Goal: Complete application form: Complete application form

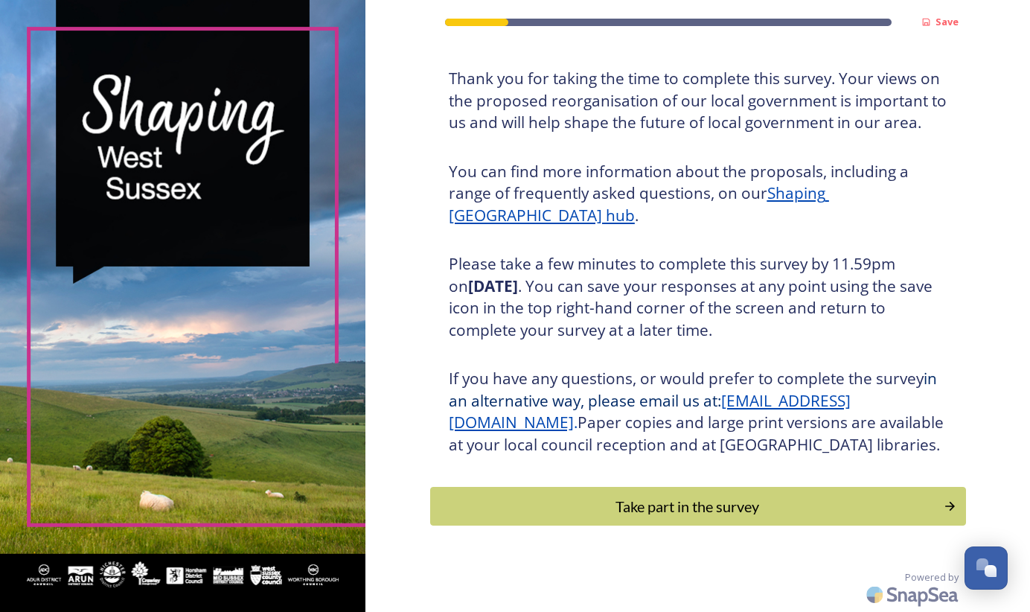
scroll to position [94, 0]
click at [617, 513] on div "Take part in the survey" at bounding box center [686, 506] width 503 height 22
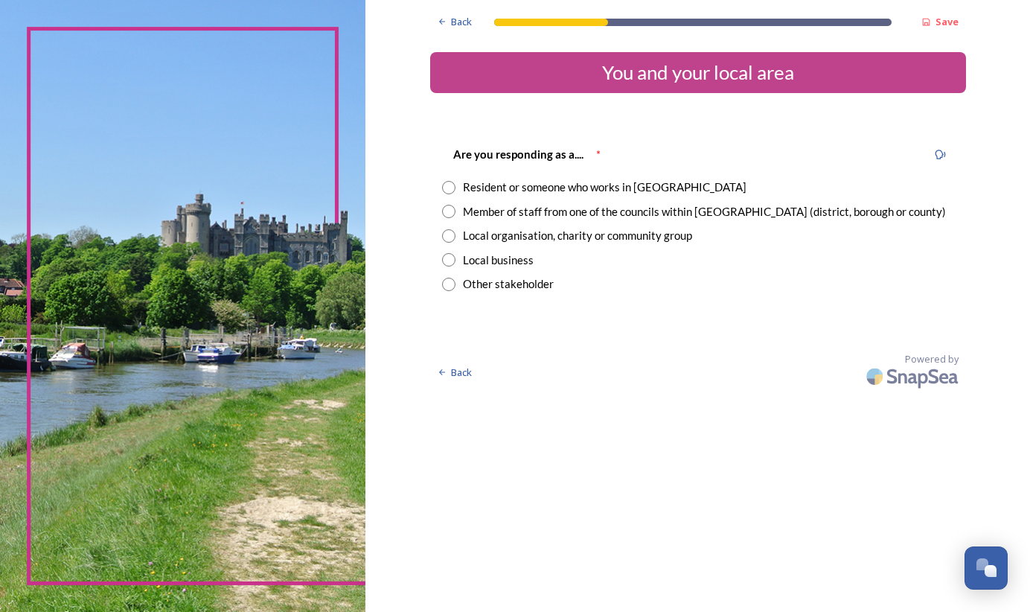
click at [447, 187] on input "radio" at bounding box center [448, 187] width 13 height 13
radio input "true"
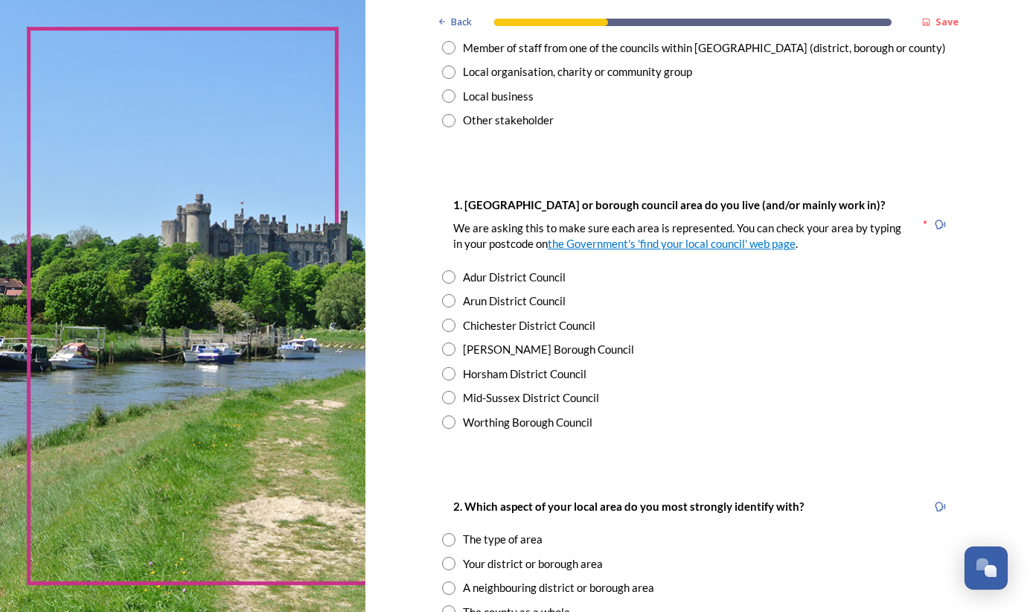
scroll to position [168, 0]
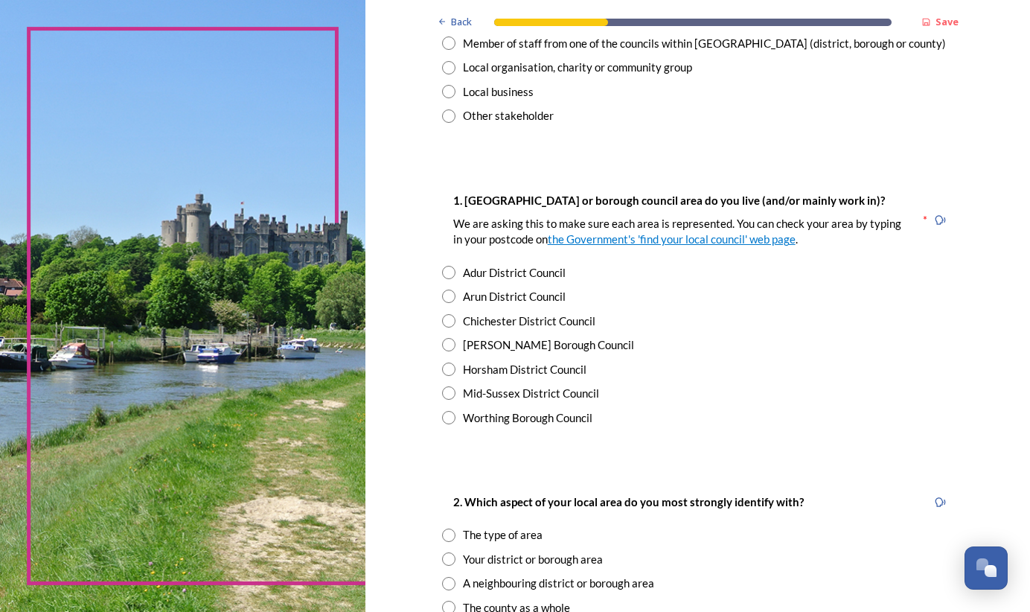
click at [451, 341] on input "radio" at bounding box center [448, 344] width 13 height 13
radio input "true"
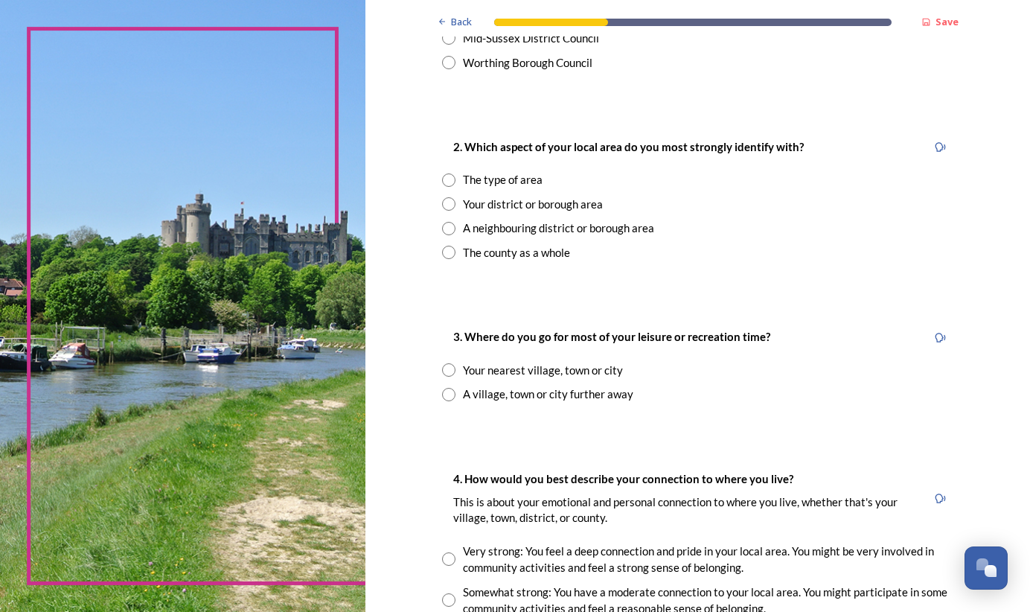
scroll to position [527, 0]
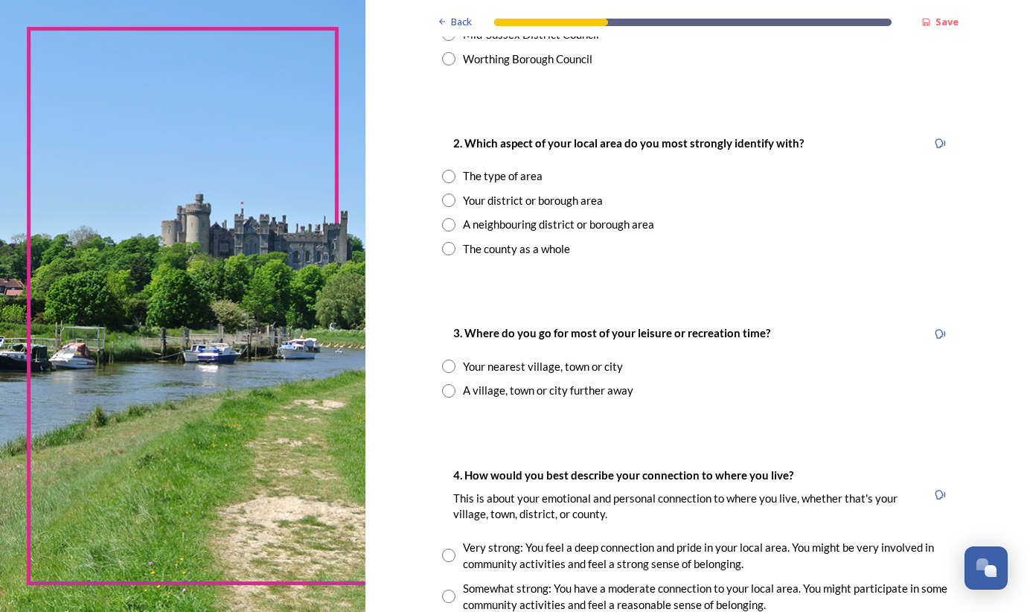
click at [449, 170] on input "radio" at bounding box center [448, 176] width 13 height 13
radio input "true"
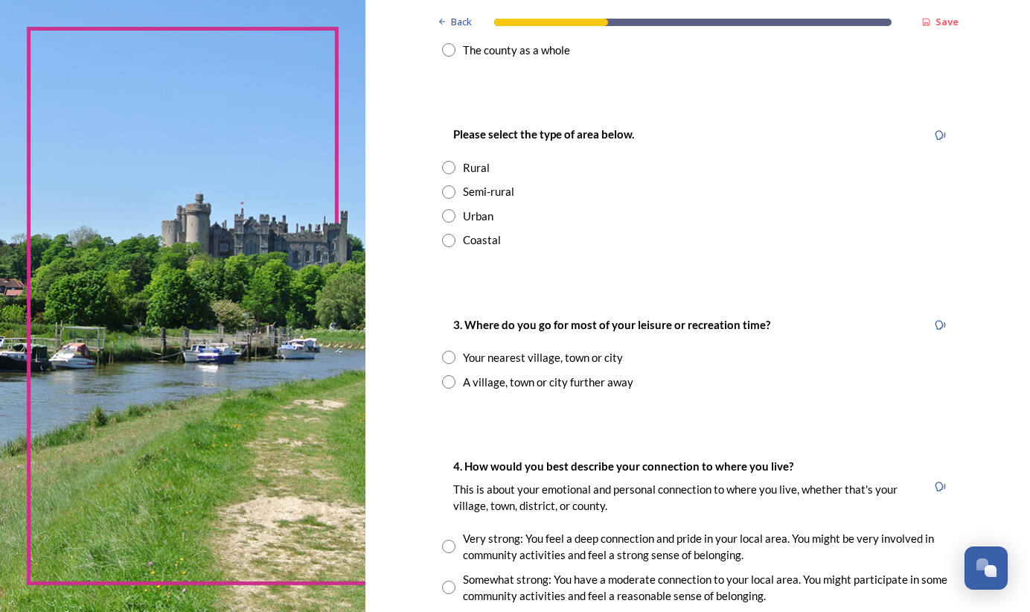
scroll to position [732, 0]
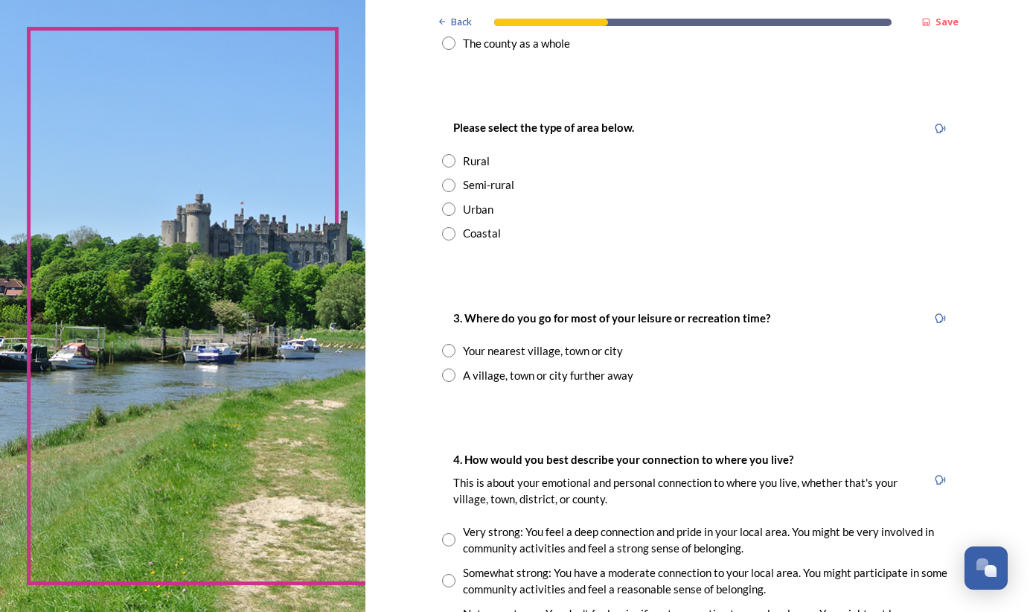
click at [450, 179] on input "radio" at bounding box center [448, 185] width 13 height 13
radio input "true"
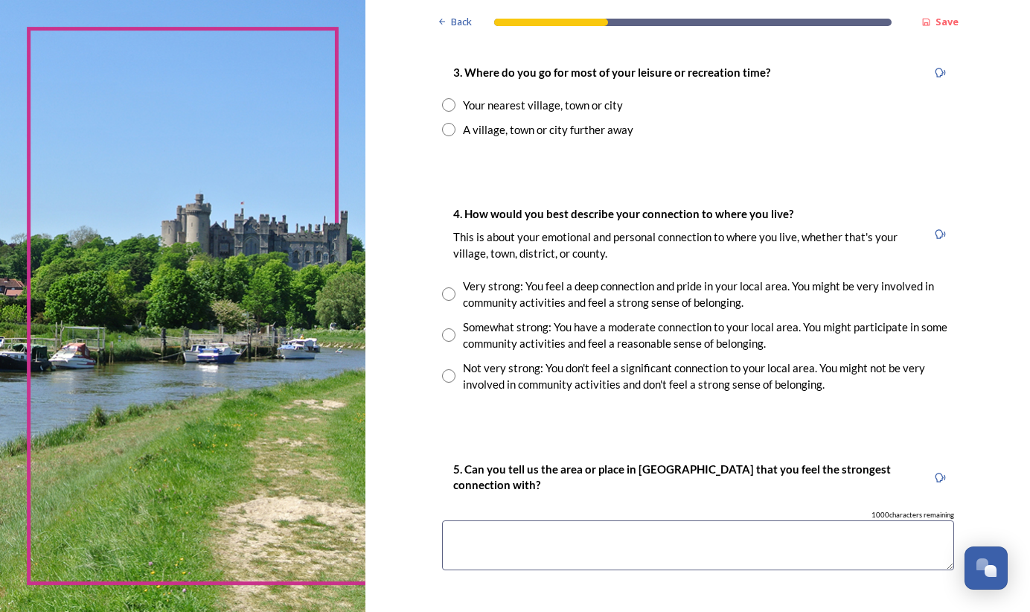
scroll to position [981, 0]
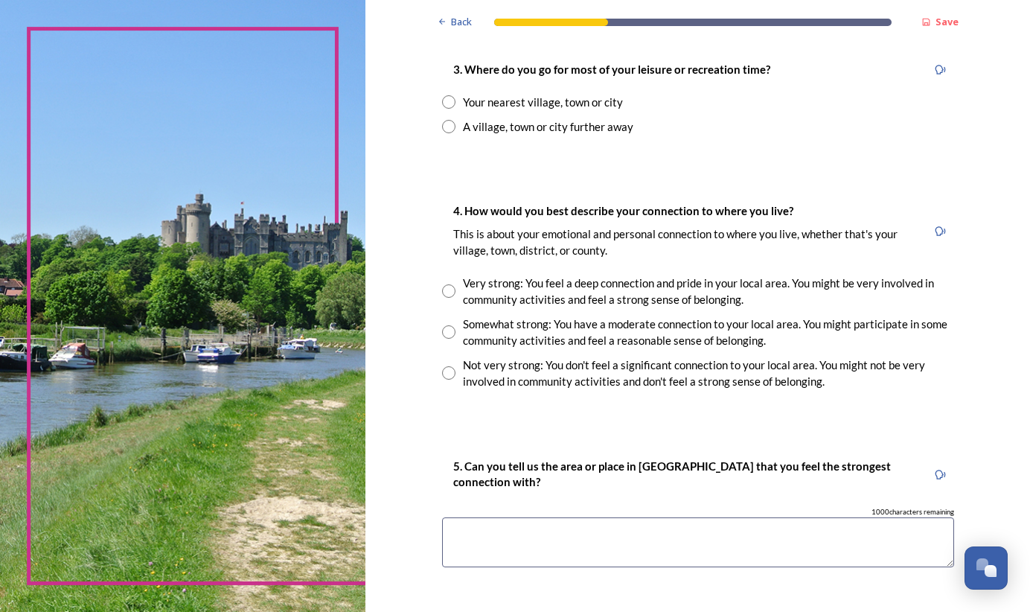
click at [449, 95] on input "radio" at bounding box center [448, 101] width 13 height 13
radio input "true"
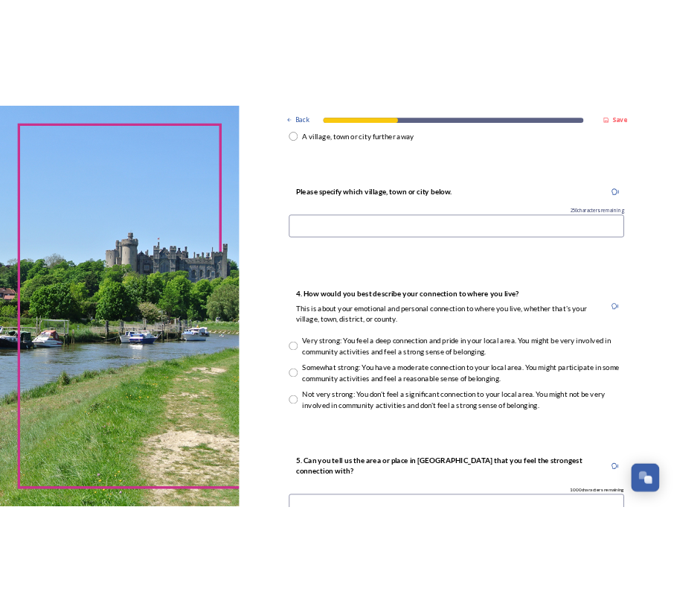
scroll to position [1063, 0]
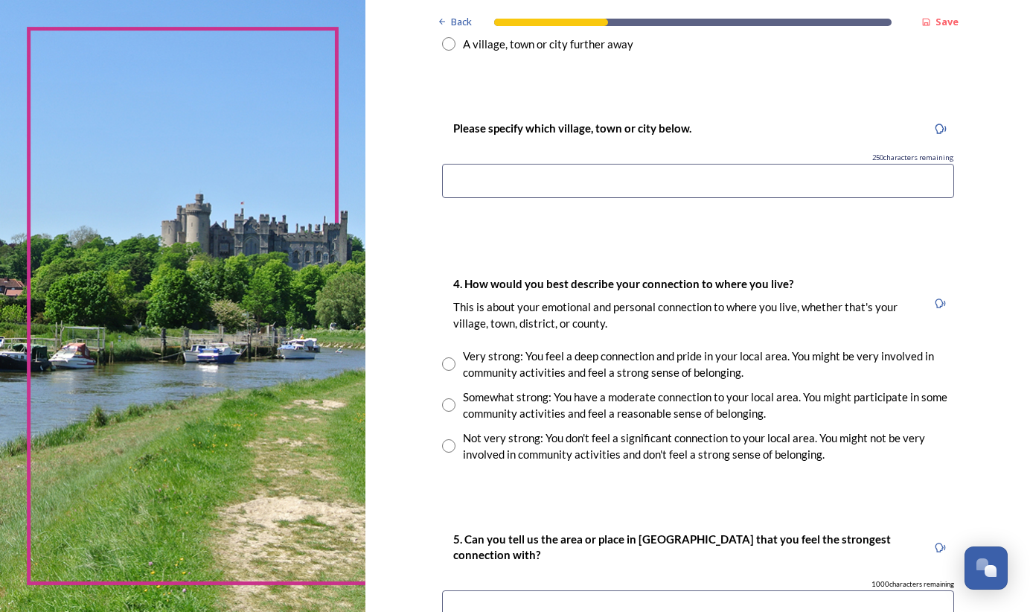
click at [484, 169] on input at bounding box center [698, 181] width 512 height 34
type input "H"
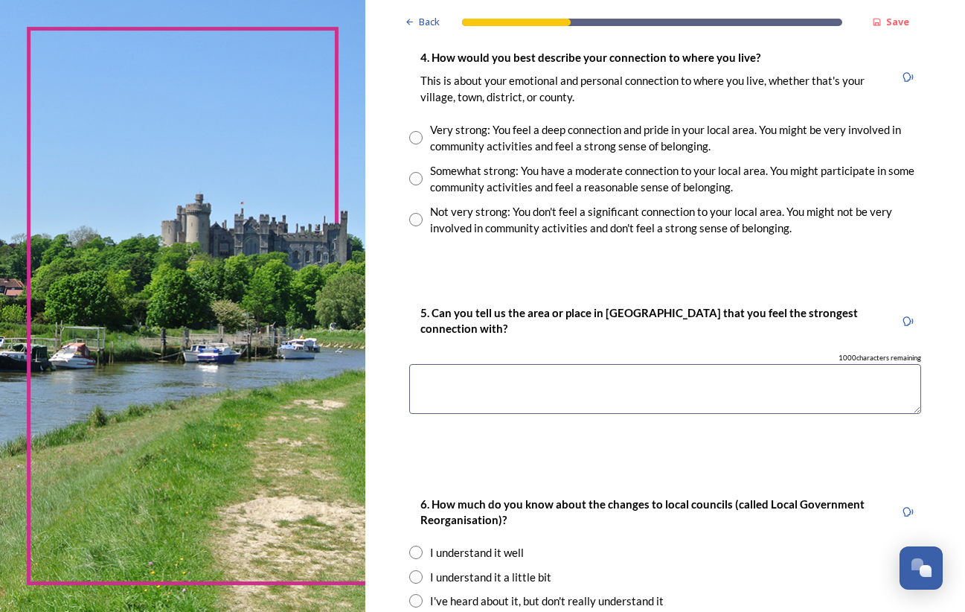
scroll to position [1286, 0]
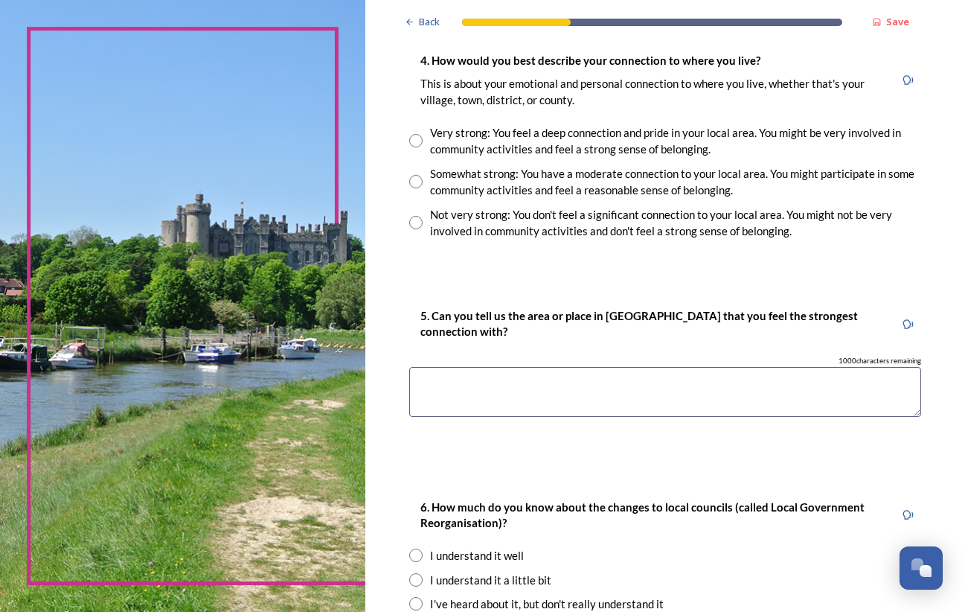
type input "Turners Hill"
click at [420, 134] on input "radio" at bounding box center [415, 140] width 13 height 13
radio input "true"
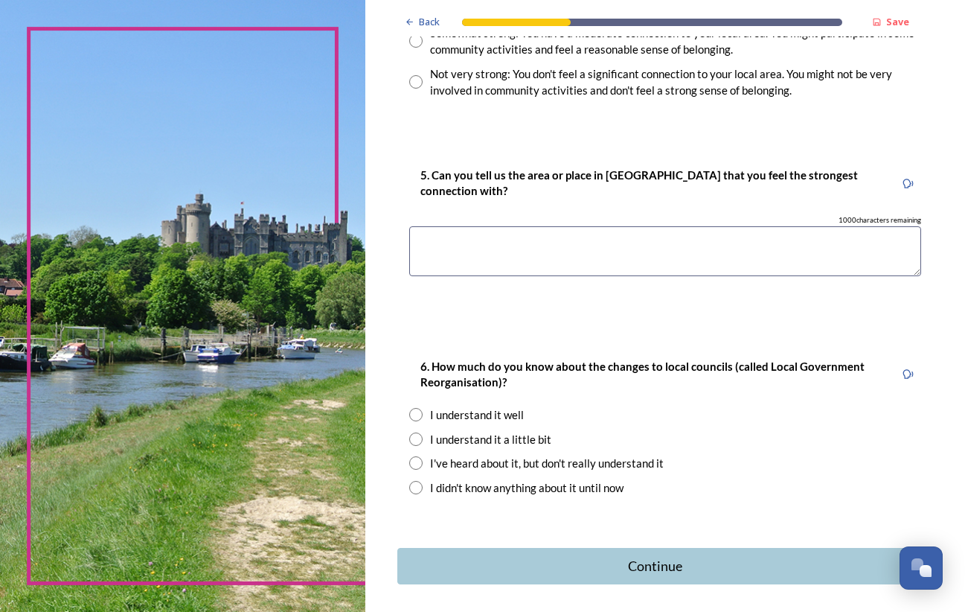
scroll to position [1430, 0]
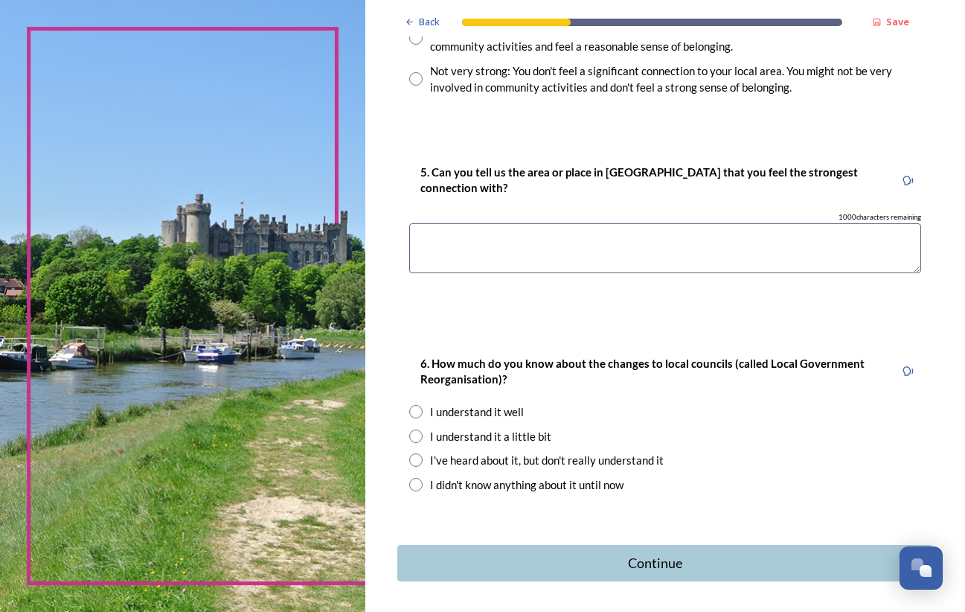
click at [434, 231] on textarea at bounding box center [665, 248] width 512 height 50
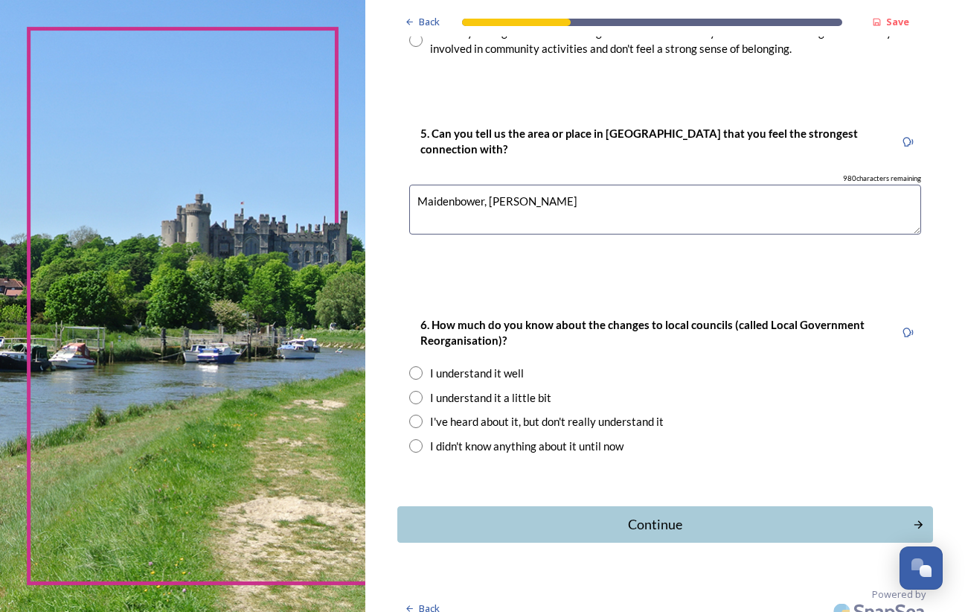
scroll to position [0, 0]
type textarea "Maidenbower, [PERSON_NAME]"
click at [417, 391] on input "radio" at bounding box center [415, 397] width 13 height 13
radio input "true"
click at [633, 514] on div "Continue" at bounding box center [655, 524] width 504 height 20
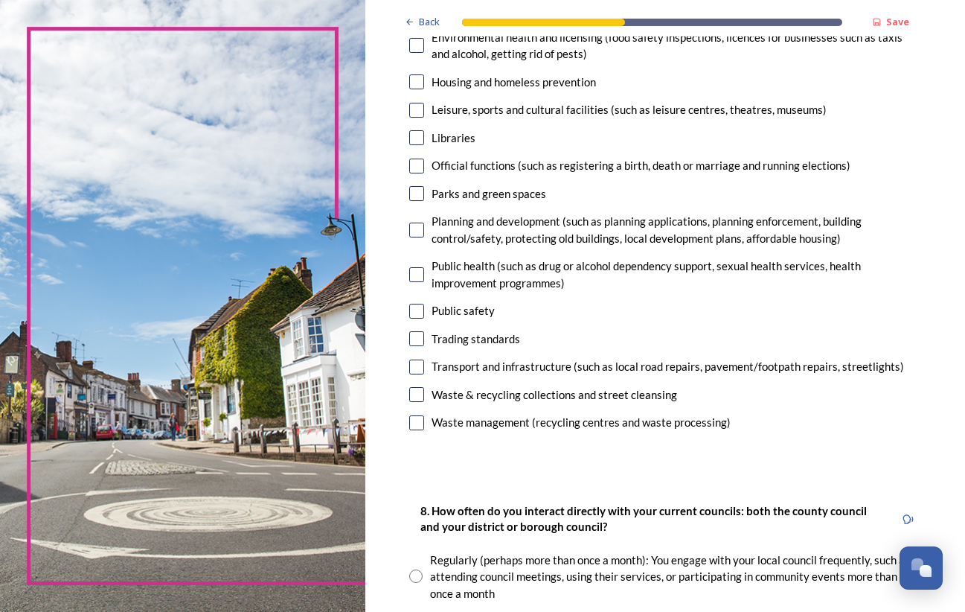
scroll to position [385, 0]
click at [418, 185] on input "checkbox" at bounding box center [416, 192] width 15 height 15
checkbox input "true"
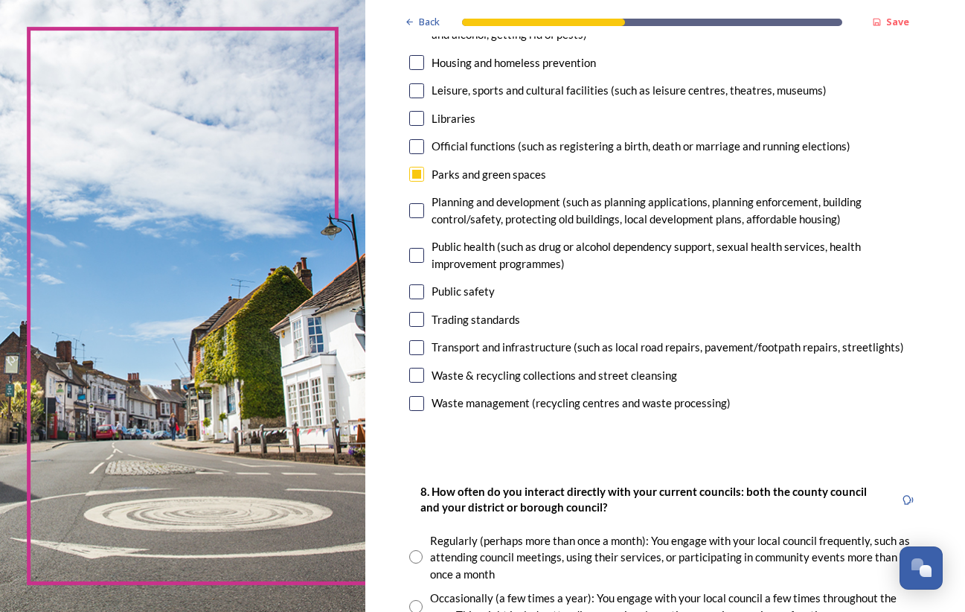
scroll to position [401, 0]
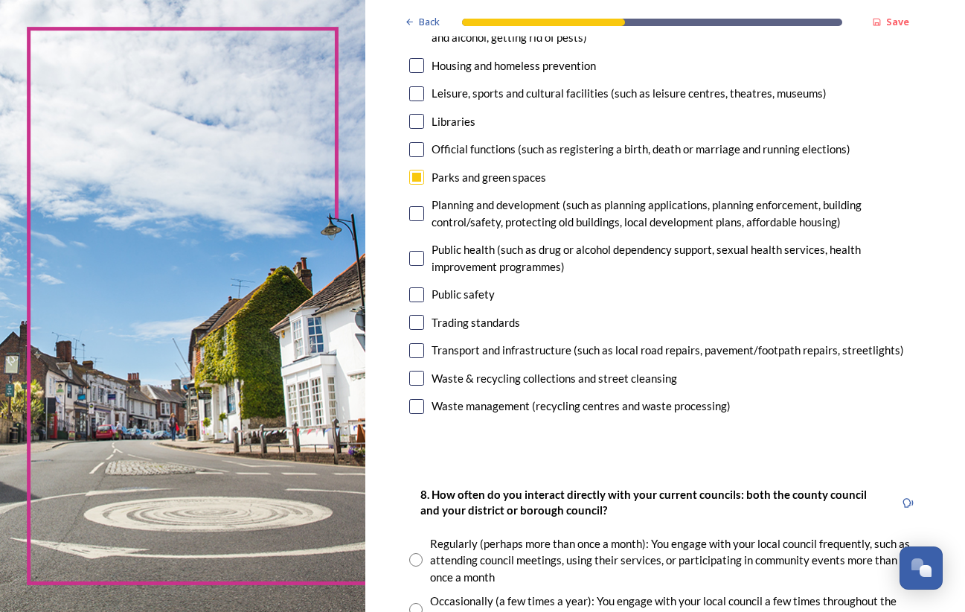
click at [419, 206] on input "checkbox" at bounding box center [416, 213] width 15 height 15
checkbox input "true"
click at [414, 288] on input "checkbox" at bounding box center [416, 294] width 15 height 15
checkbox input "true"
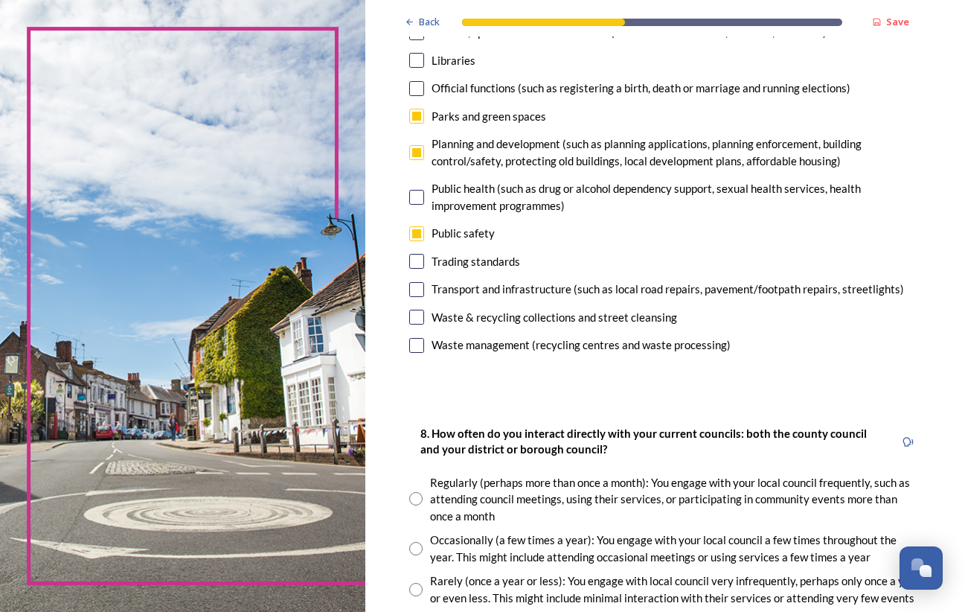
scroll to position [463, 0]
click at [414, 281] on input "checkbox" at bounding box center [416, 288] width 15 height 15
checkbox input "true"
click at [414, 314] on input "checkbox" at bounding box center [416, 316] width 15 height 15
checkbox input "true"
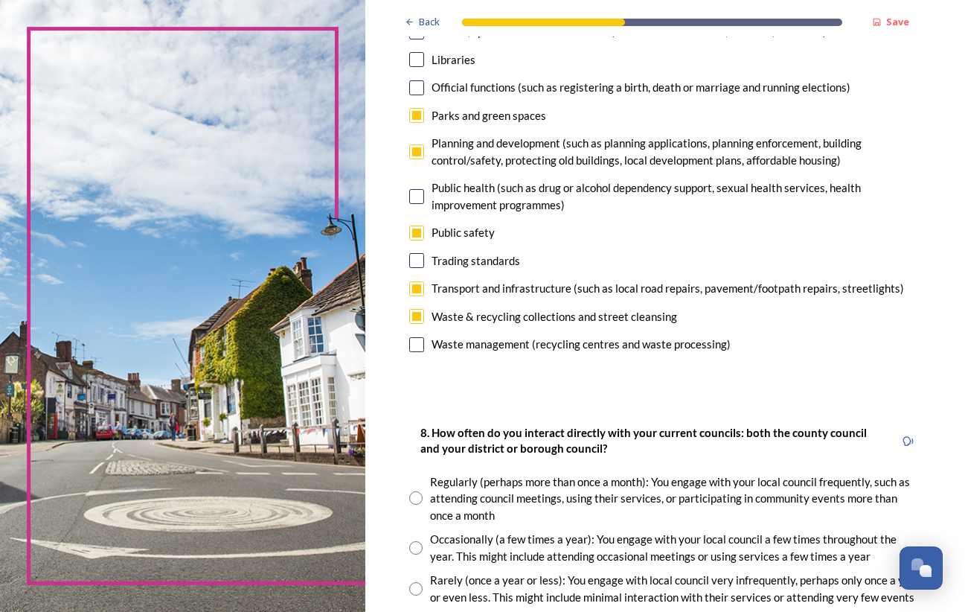
click at [416, 340] on input "checkbox" at bounding box center [416, 344] width 15 height 15
click at [420, 337] on input "checkbox" at bounding box center [416, 344] width 15 height 15
click at [414, 337] on input "checkbox" at bounding box center [416, 344] width 15 height 15
checkbox input "false"
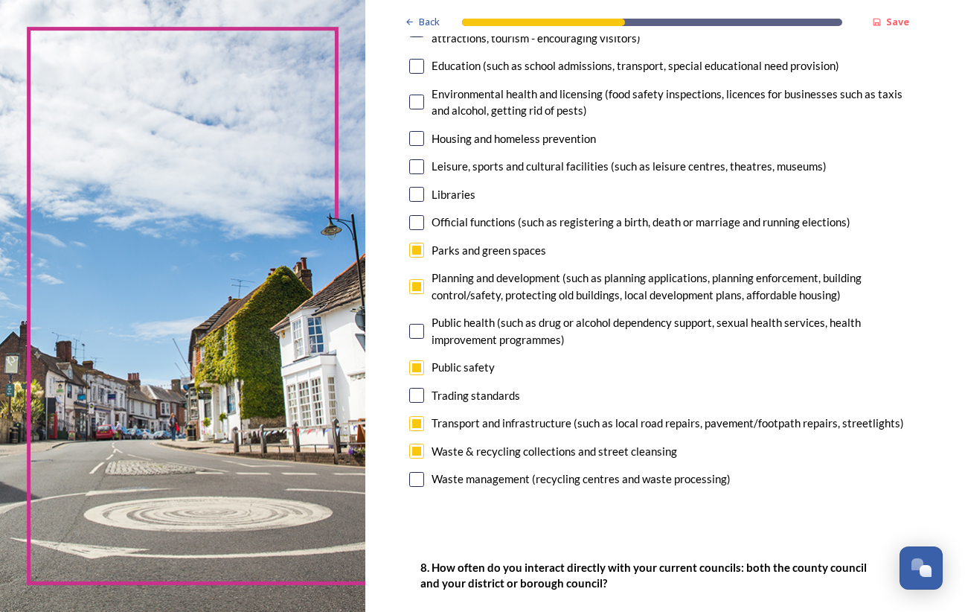
scroll to position [330, 0]
click at [414, 242] on input "checkbox" at bounding box center [416, 248] width 15 height 15
checkbox input "false"
click at [423, 476] on div "Waste management (recycling centres and waste processing)" at bounding box center [665, 477] width 512 height 17
checkbox input "true"
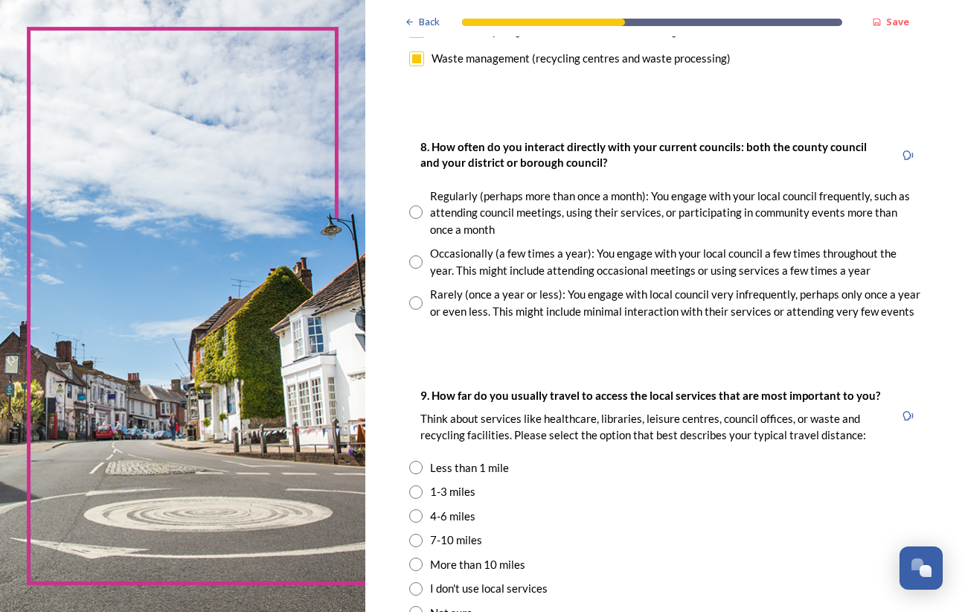
scroll to position [765, 0]
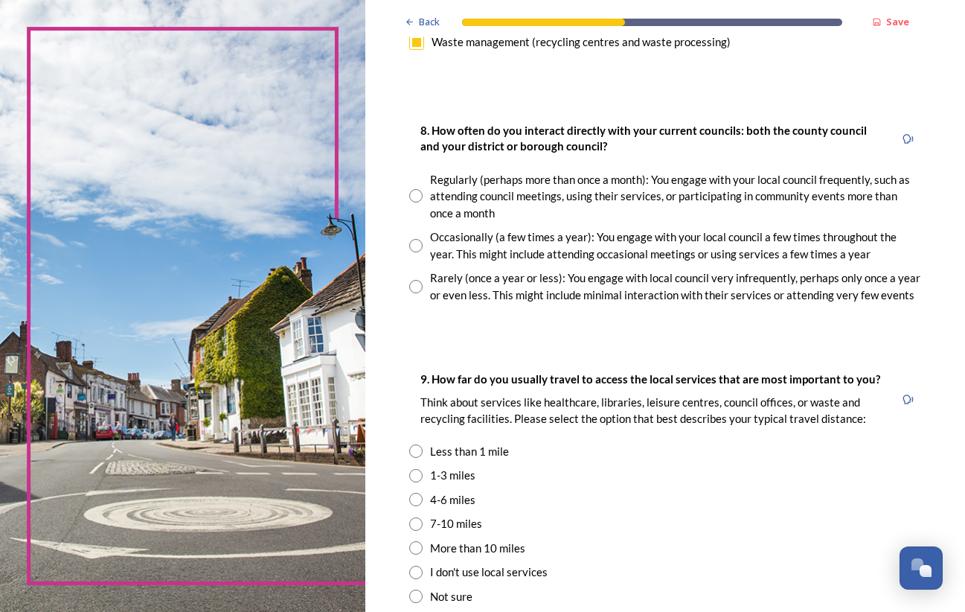
click at [415, 239] on input "radio" at bounding box center [415, 245] width 13 height 13
radio input "true"
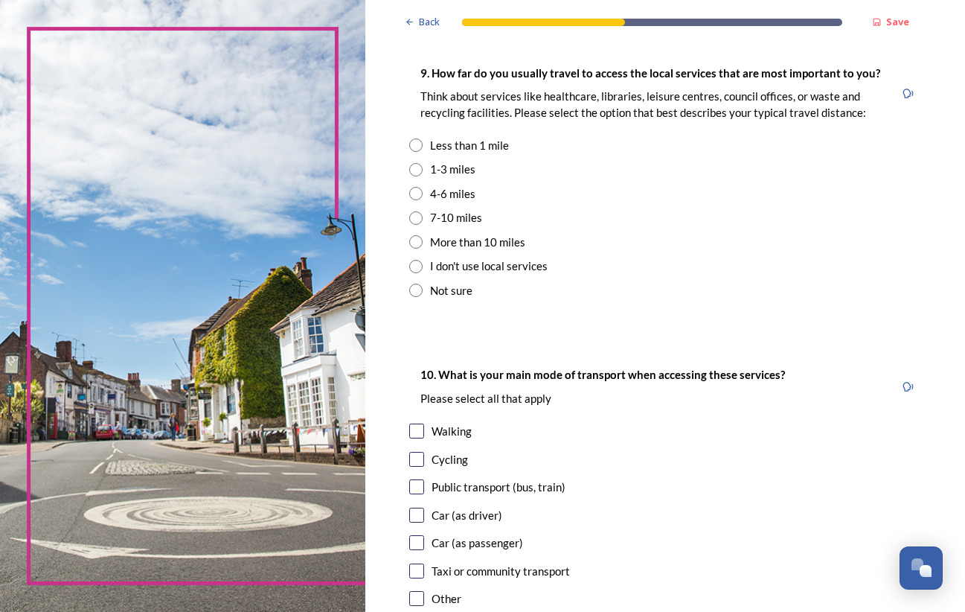
scroll to position [1074, 0]
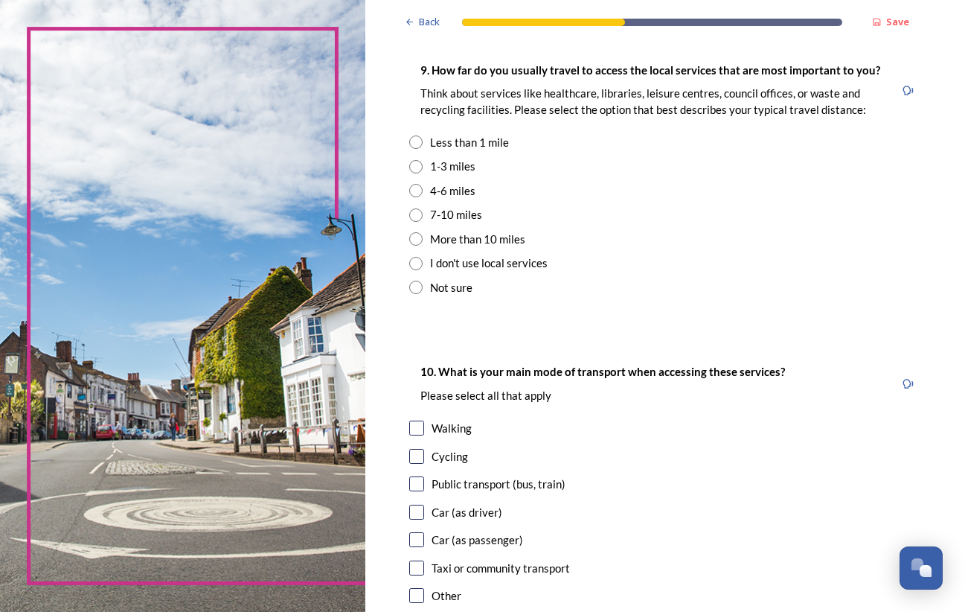
click at [416, 184] on input "radio" at bounding box center [415, 190] width 13 height 13
radio input "true"
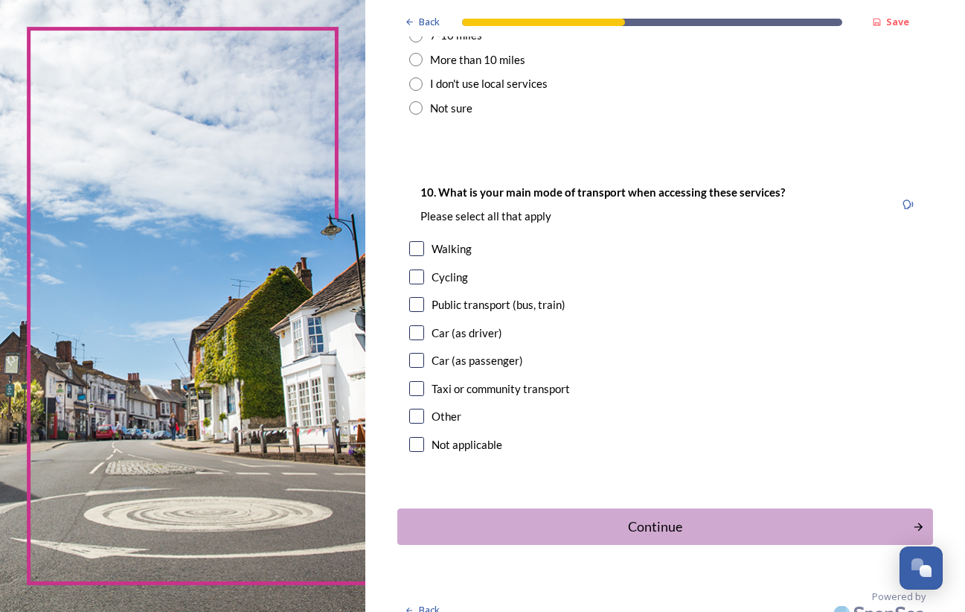
scroll to position [0, 0]
click at [415, 325] on input "checkbox" at bounding box center [416, 332] width 15 height 15
checkbox input "true"
click at [414, 241] on input "checkbox" at bounding box center [416, 248] width 15 height 15
checkbox input "true"
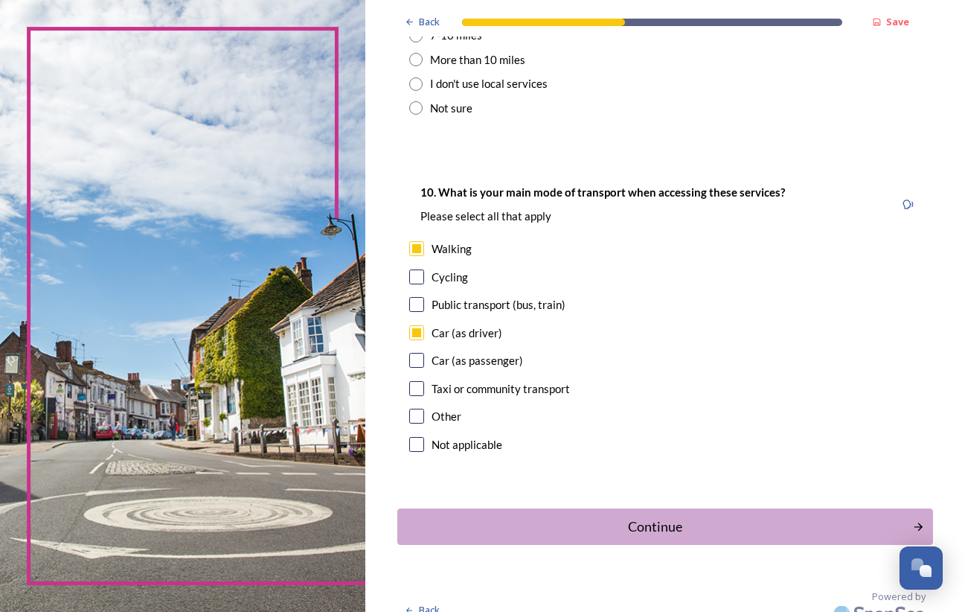
click at [415, 297] on input "checkbox" at bounding box center [416, 304] width 15 height 15
checkbox input "true"
click at [663, 516] on div "Continue" at bounding box center [655, 526] width 504 height 20
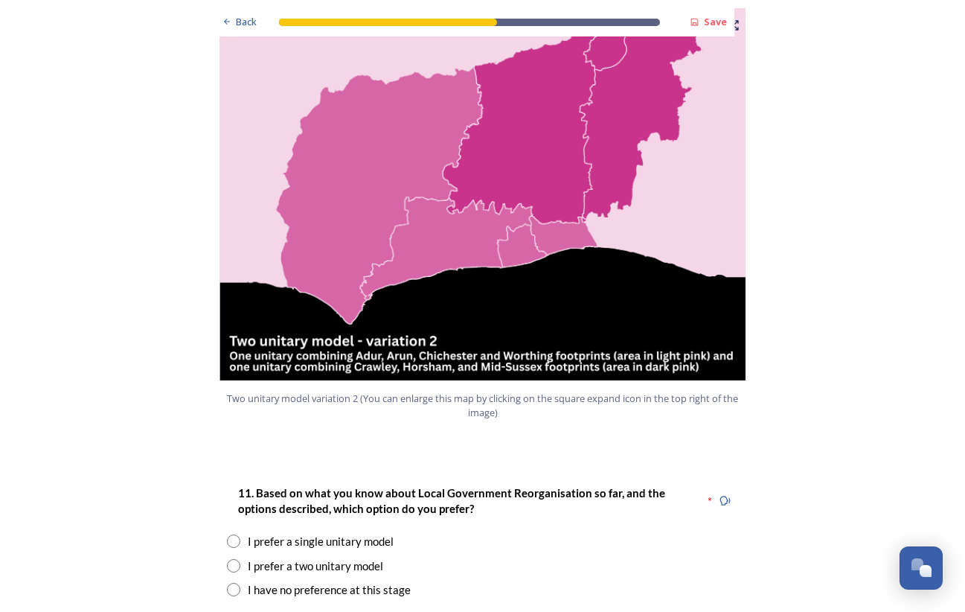
scroll to position [1603, 0]
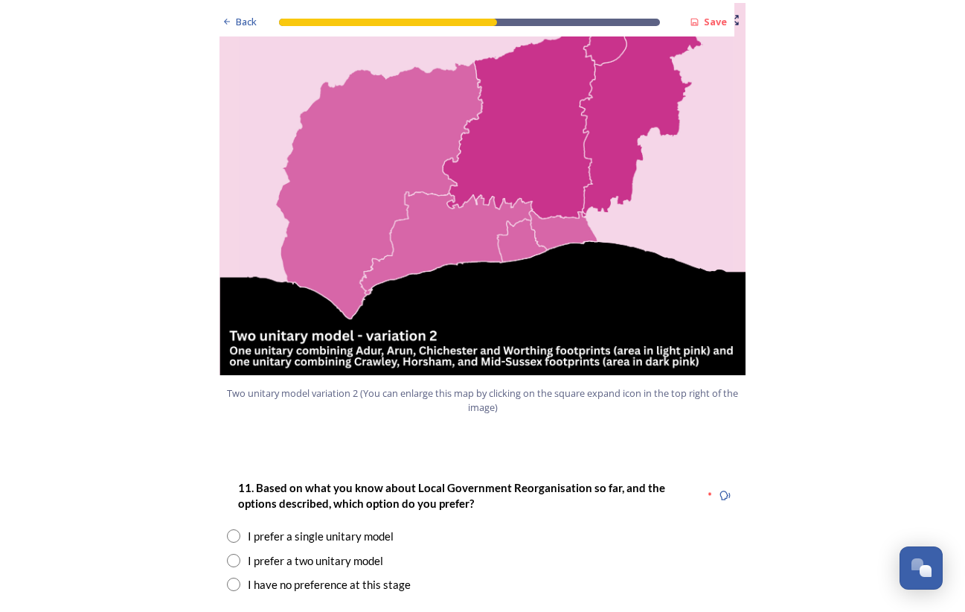
click at [231, 554] on input "radio" at bounding box center [233, 560] width 13 height 13
radio input "true"
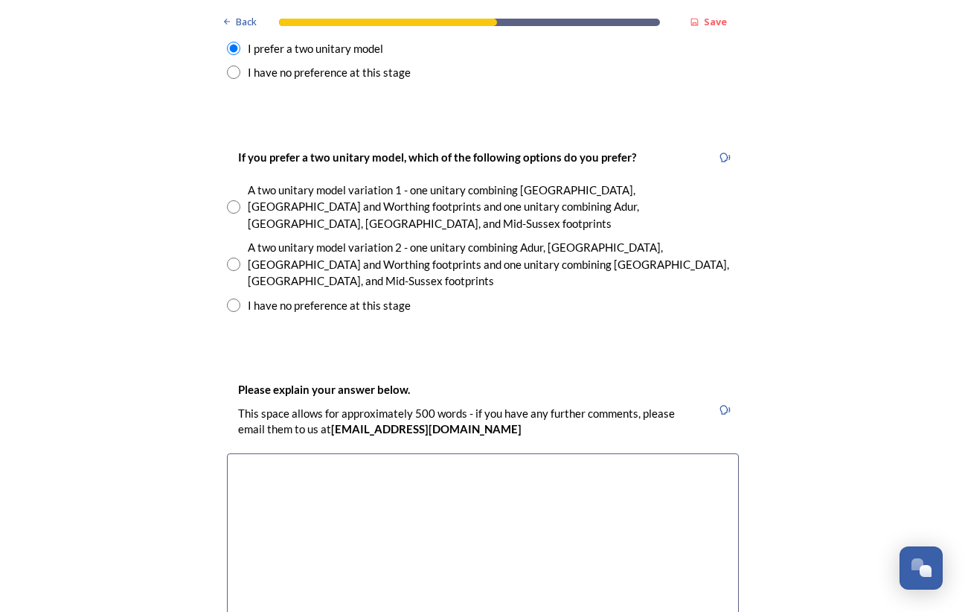
scroll to position [2114, 0]
click at [230, 258] on input "radio" at bounding box center [233, 264] width 13 height 13
radio input "true"
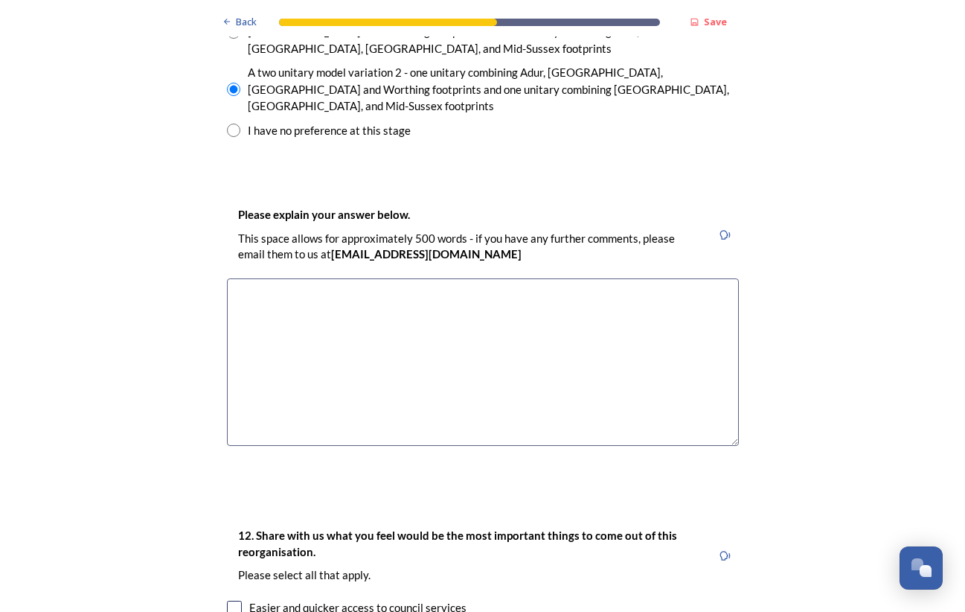
scroll to position [2295, 0]
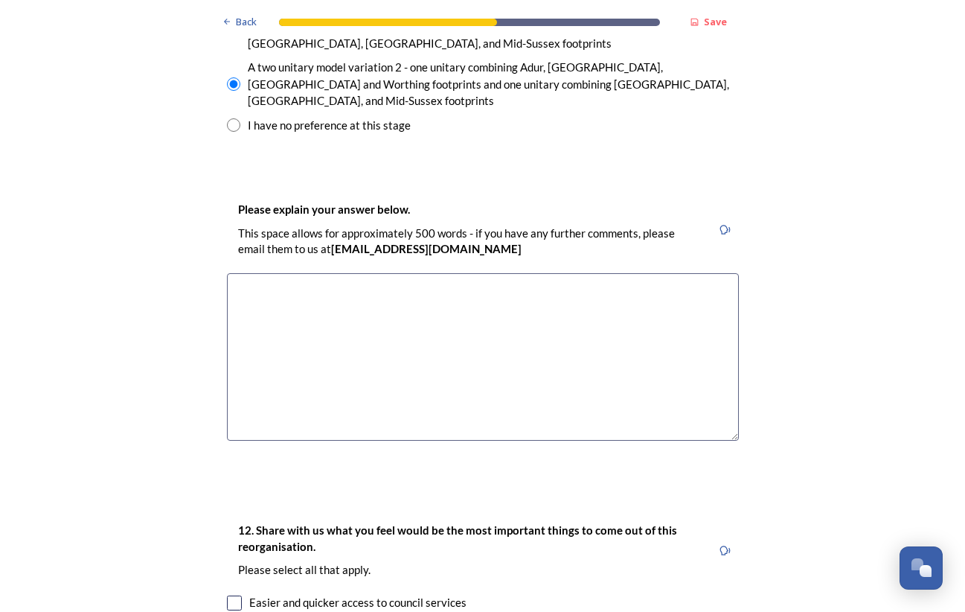
click at [251, 273] on textarea at bounding box center [483, 356] width 512 height 167
click at [324, 275] on textarea "smaller and more manageable" at bounding box center [483, 356] width 512 height 167
click at [403, 273] on textarea "smaller and more manageable" at bounding box center [483, 356] width 512 height 167
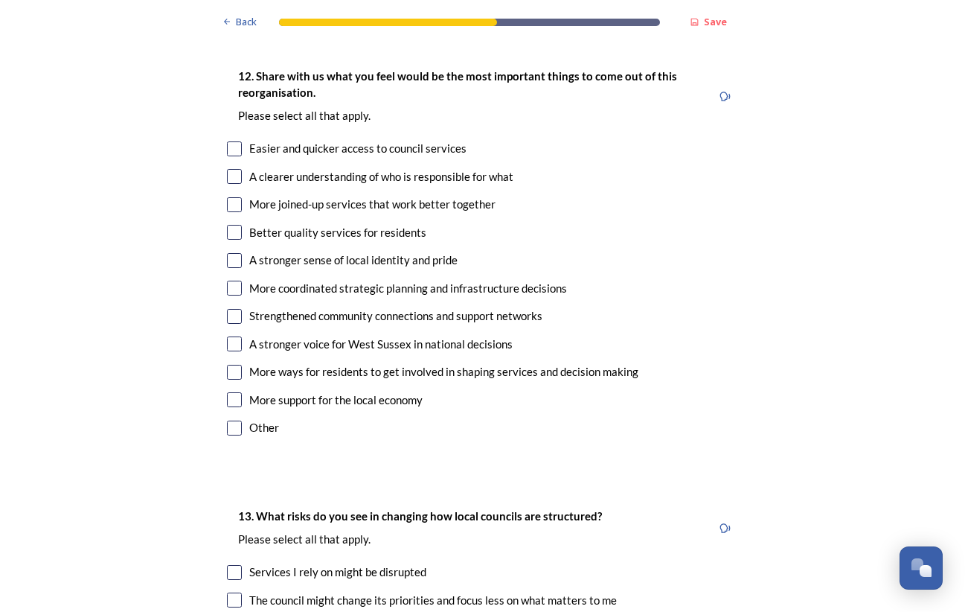
scroll to position [2750, 0]
type textarea "smaller and more manageable"
click at [227, 141] on input "checkbox" at bounding box center [234, 148] width 15 height 15
checkbox input "true"
click at [231, 168] on input "checkbox" at bounding box center [234, 175] width 15 height 15
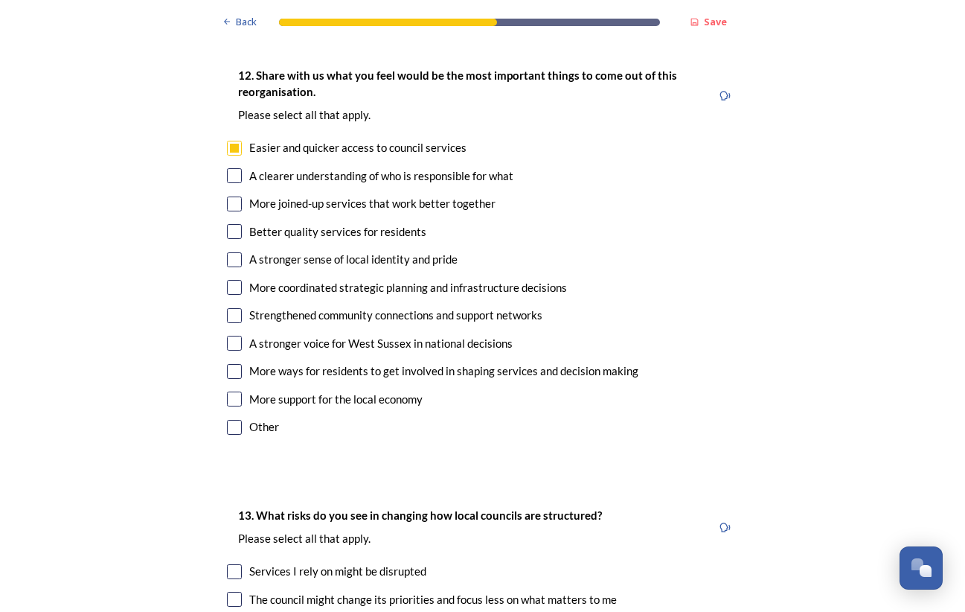
checkbox input "true"
click at [240, 196] on input "checkbox" at bounding box center [234, 203] width 15 height 15
checkbox input "true"
click at [234, 252] on input "checkbox" at bounding box center [234, 259] width 15 height 15
checkbox input "true"
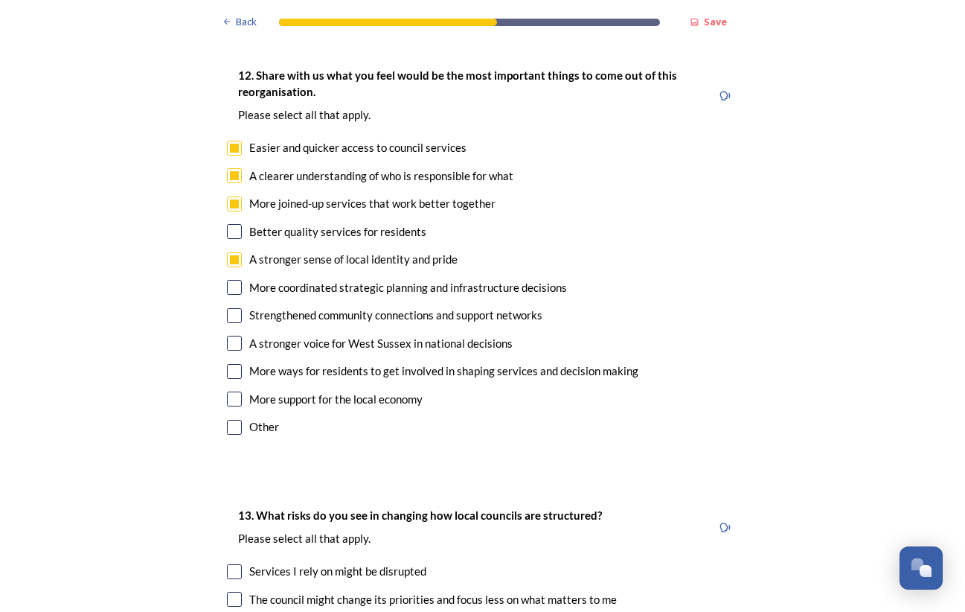
click at [231, 336] on input "checkbox" at bounding box center [234, 343] width 15 height 15
checkbox input "true"
click at [236, 364] on input "checkbox" at bounding box center [234, 371] width 15 height 15
checkbox input "true"
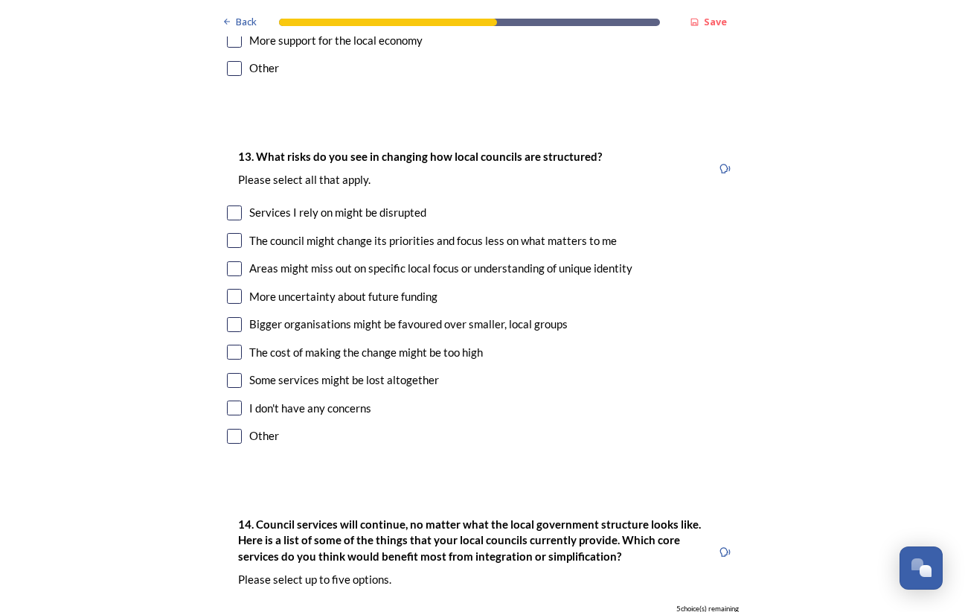
scroll to position [3108, 0]
click at [240, 205] on input "checkbox" at bounding box center [234, 212] width 15 height 15
checkbox input "true"
click at [237, 233] on input "checkbox" at bounding box center [234, 240] width 15 height 15
checkbox input "true"
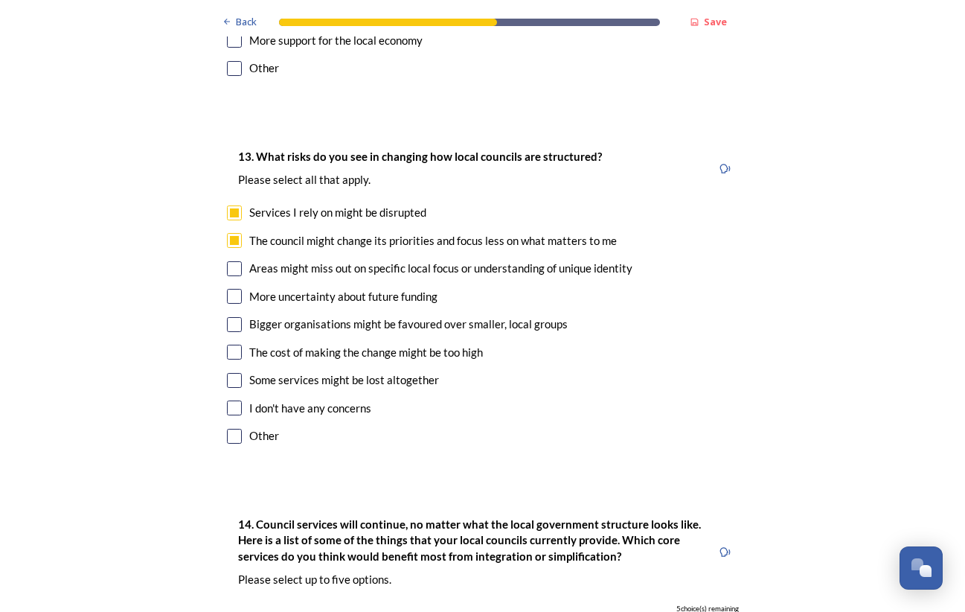
click at [234, 261] on input "checkbox" at bounding box center [234, 268] width 15 height 15
checkbox input "true"
click at [232, 289] on input "checkbox" at bounding box center [234, 296] width 15 height 15
checkbox input "true"
click at [229, 317] on input "checkbox" at bounding box center [234, 324] width 15 height 15
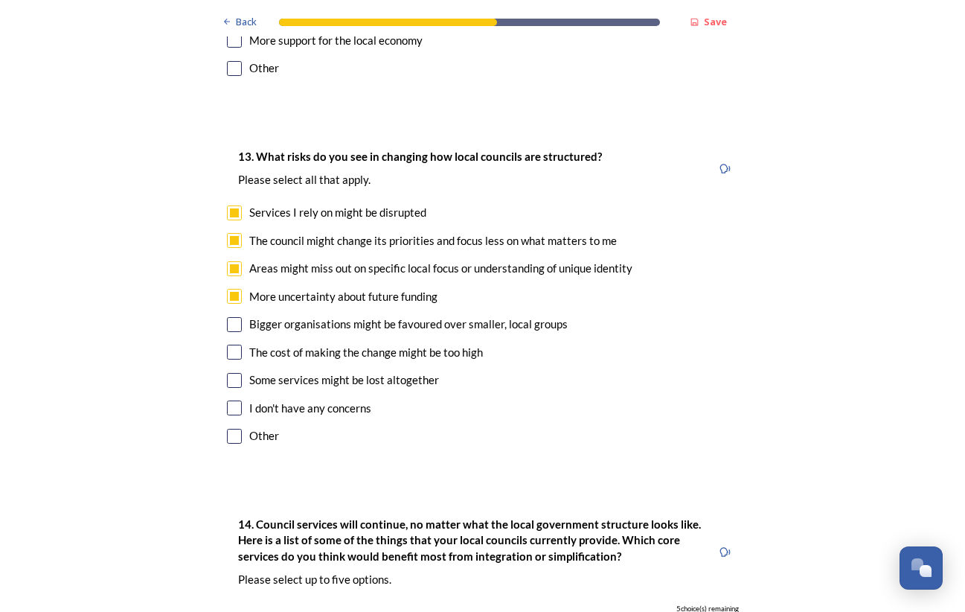
checkbox input "true"
click at [231, 344] on input "checkbox" at bounding box center [234, 351] width 15 height 15
checkbox input "true"
click at [231, 373] on input "checkbox" at bounding box center [234, 380] width 15 height 15
checkbox input "true"
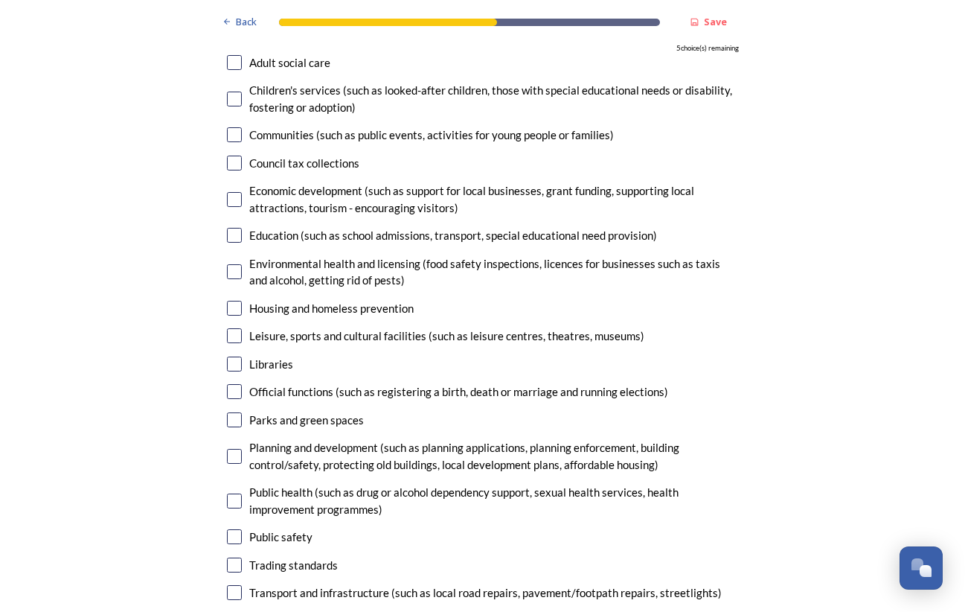
scroll to position [3672, 0]
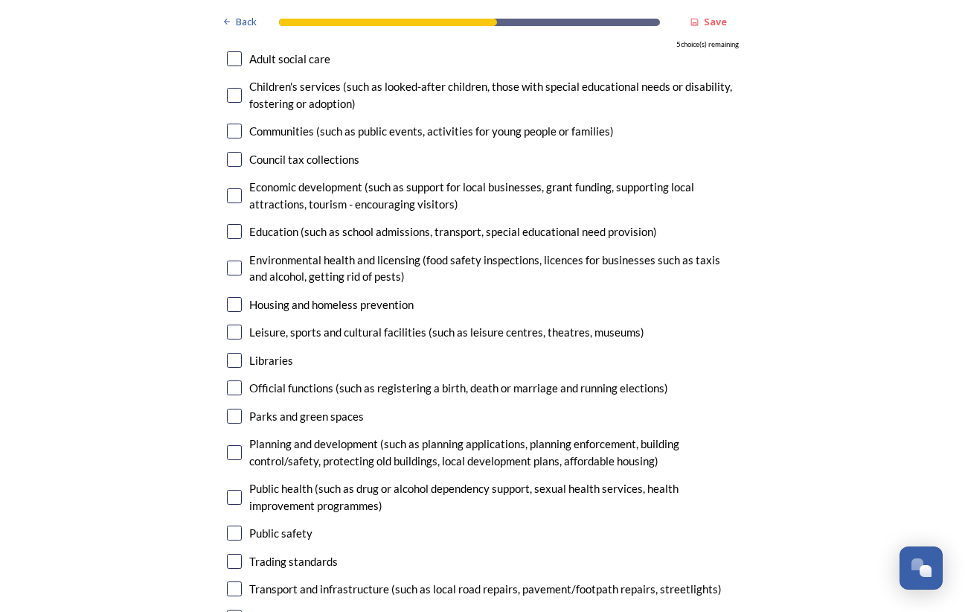
click at [234, 224] on input "checkbox" at bounding box center [234, 231] width 15 height 15
checkbox input "true"
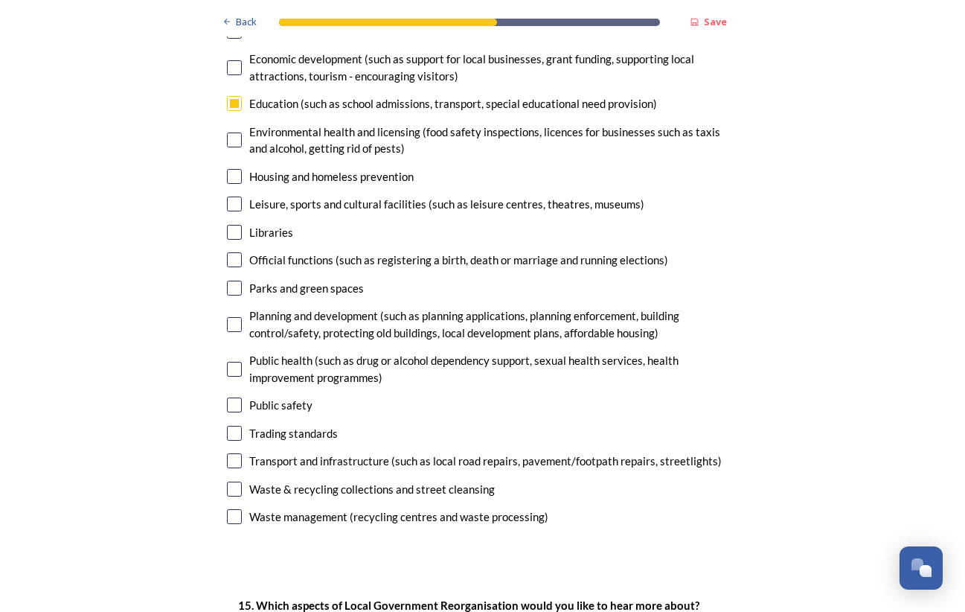
scroll to position [3803, 0]
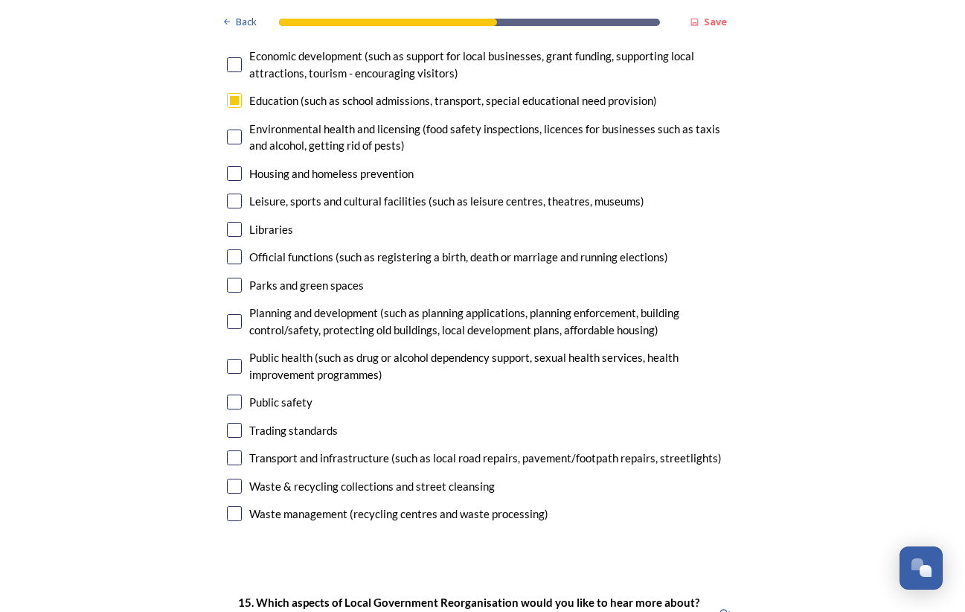
click at [234, 314] on input "checkbox" at bounding box center [234, 321] width 15 height 15
checkbox input "true"
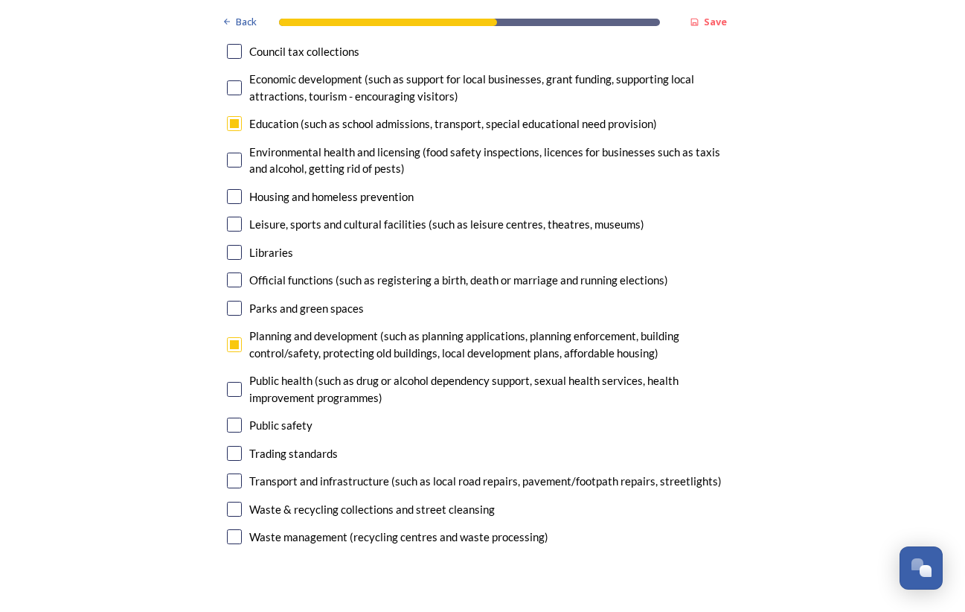
scroll to position [3790, 0]
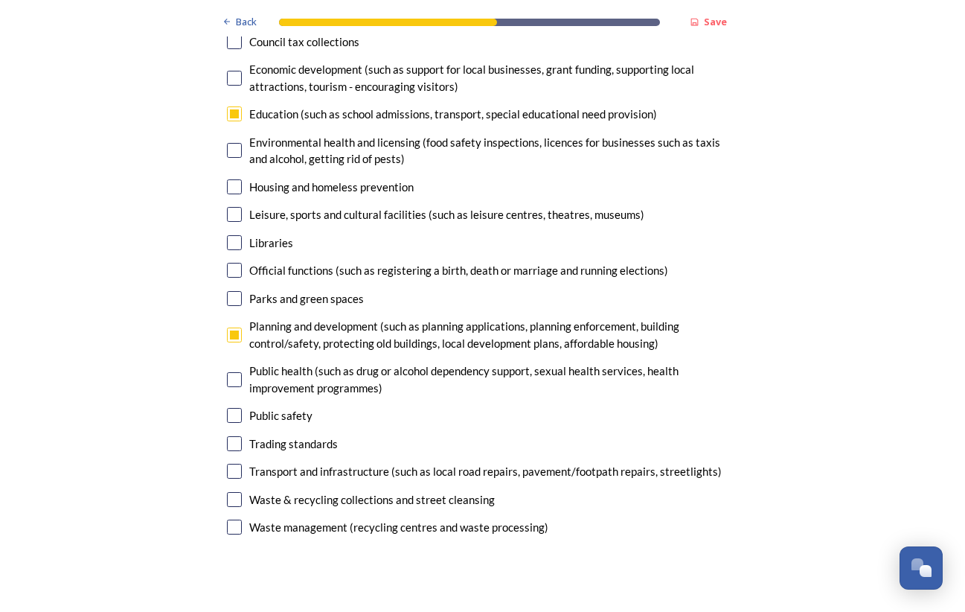
click at [230, 464] on input "checkbox" at bounding box center [234, 471] width 15 height 15
checkbox input "true"
click at [231, 492] on input "checkbox" at bounding box center [234, 499] width 15 height 15
checkbox input "true"
click at [235, 519] on input "checkbox" at bounding box center [234, 526] width 15 height 15
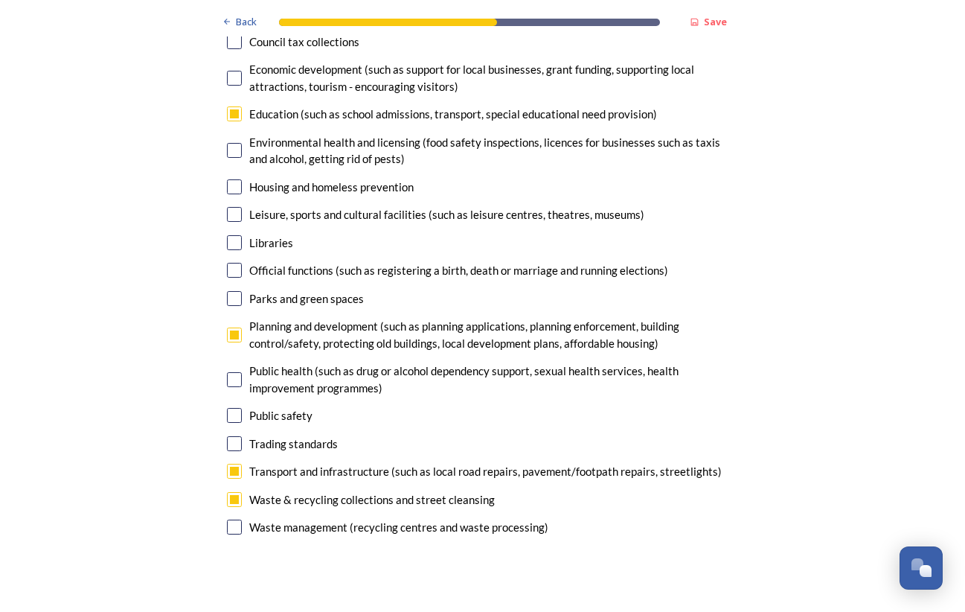
checkbox input "true"
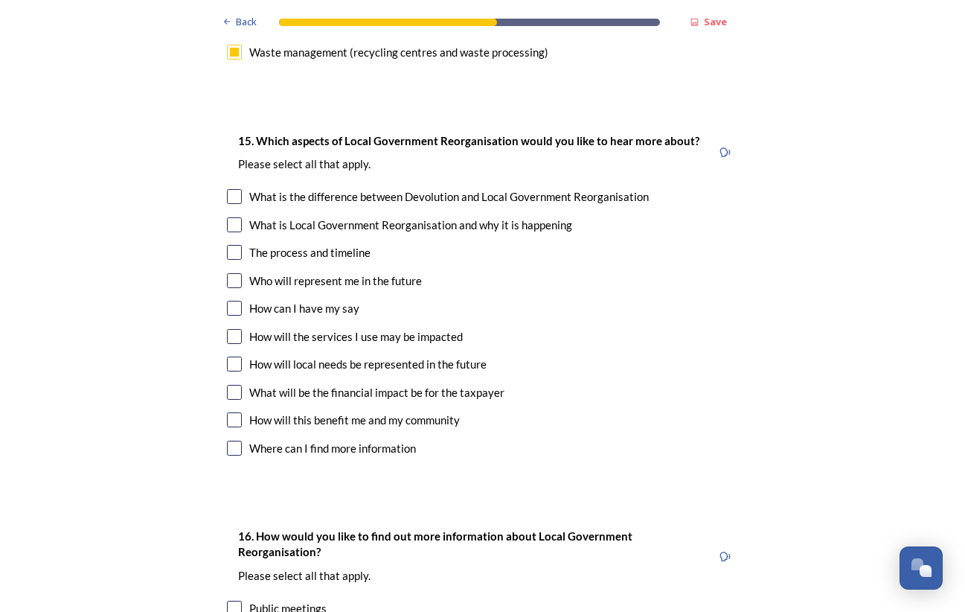
scroll to position [4266, 0]
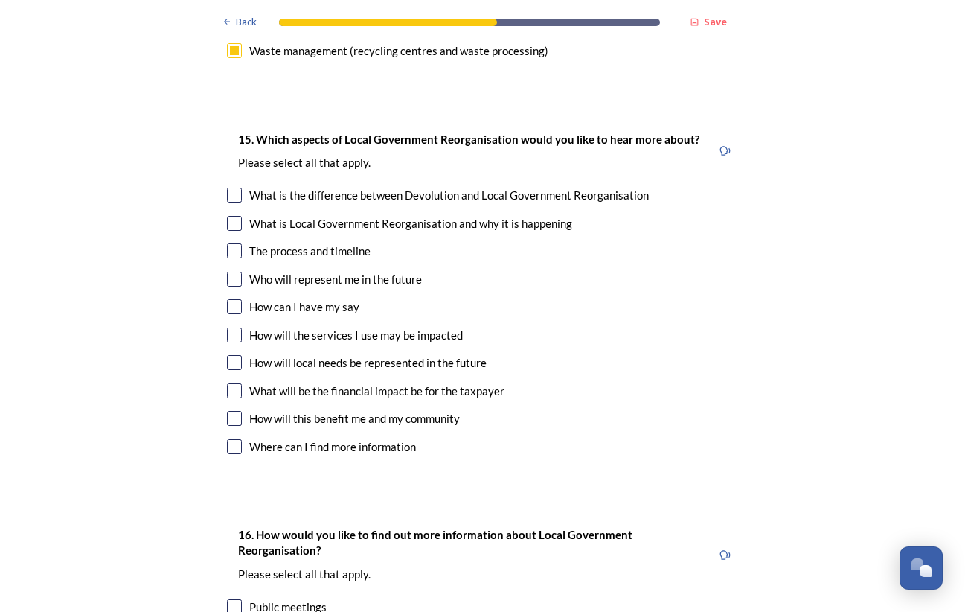
click at [230, 272] on input "checkbox" at bounding box center [234, 279] width 15 height 15
checkbox input "true"
click at [239, 299] on input "checkbox" at bounding box center [234, 306] width 15 height 15
checkbox input "true"
click at [228, 327] on input "checkbox" at bounding box center [234, 334] width 15 height 15
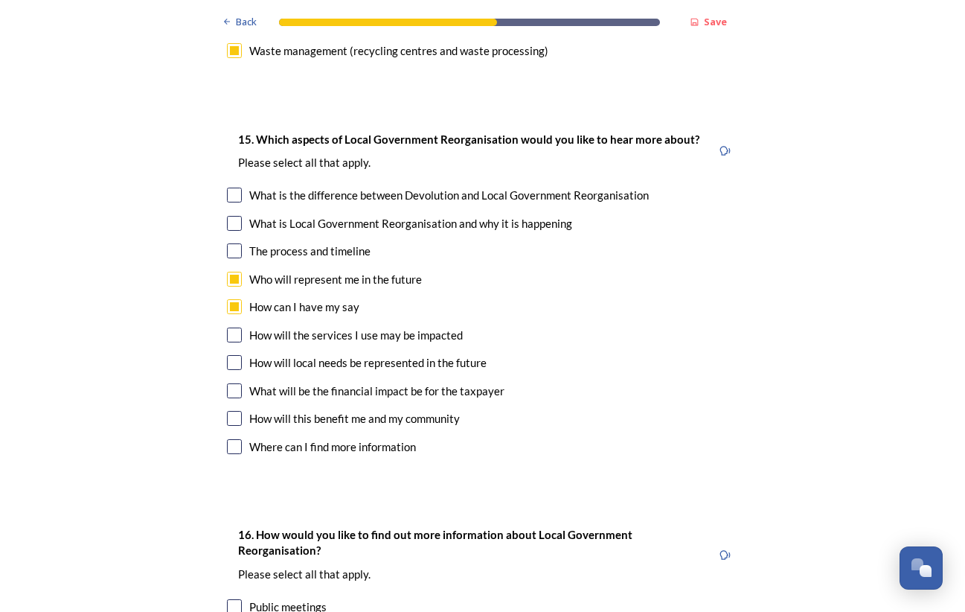
checkbox input "true"
click at [237, 355] on input "checkbox" at bounding box center [234, 362] width 15 height 15
checkbox input "true"
click at [231, 383] on input "checkbox" at bounding box center [234, 390] width 15 height 15
checkbox input "true"
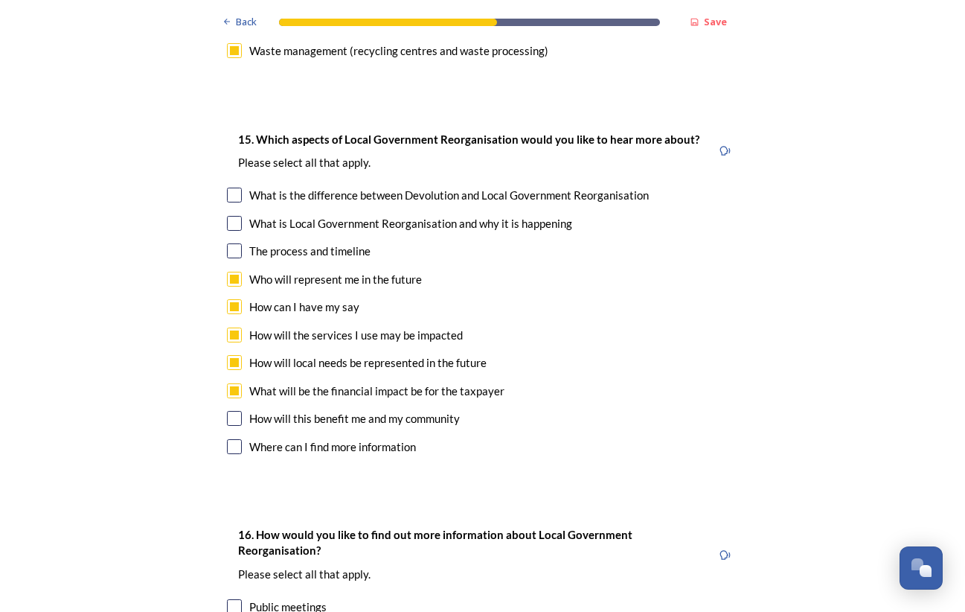
click at [234, 411] on input "checkbox" at bounding box center [234, 418] width 15 height 15
checkbox input "true"
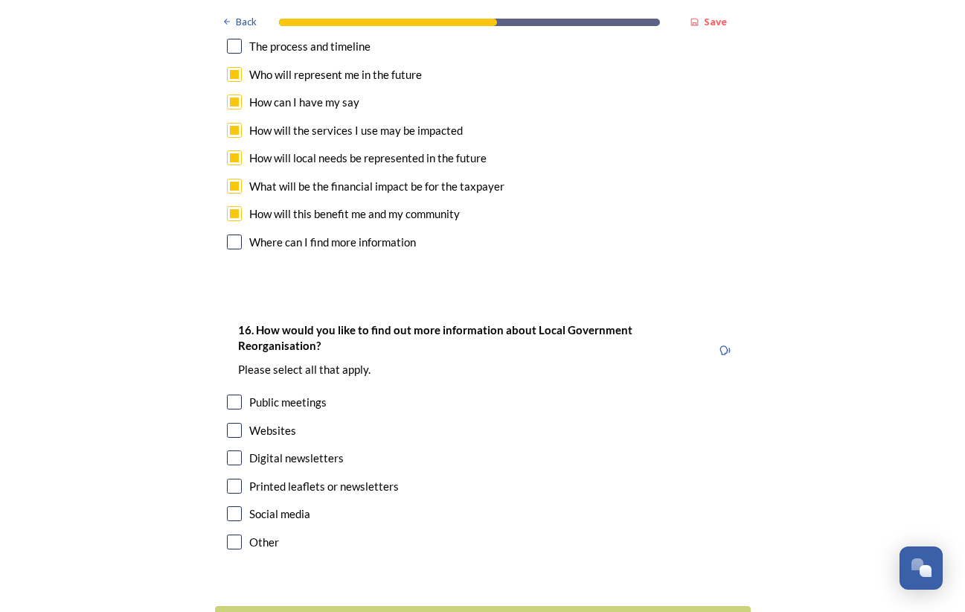
scroll to position [4470, 0]
click at [235, 395] on input "checkbox" at bounding box center [234, 402] width 15 height 15
checkbox input "true"
click at [231, 451] on input "checkbox" at bounding box center [234, 458] width 15 height 15
checkbox input "true"
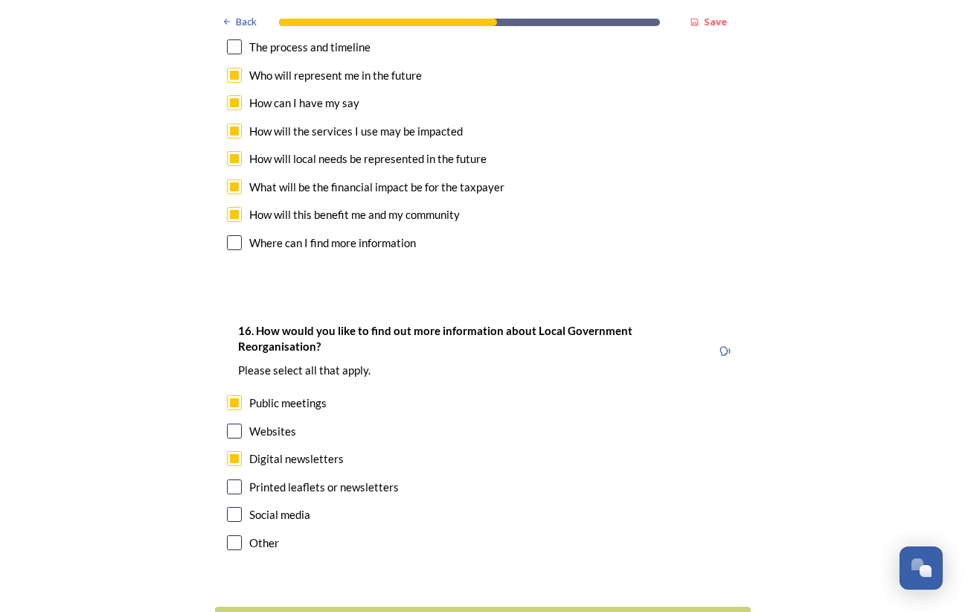
click at [236, 507] on input "checkbox" at bounding box center [234, 514] width 15 height 15
checkbox input "true"
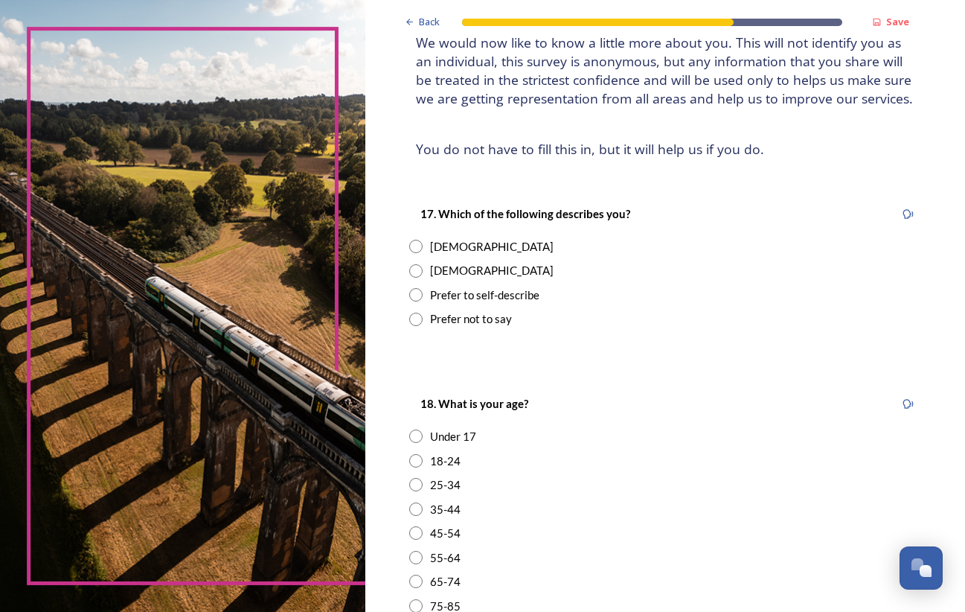
scroll to position [117, 0]
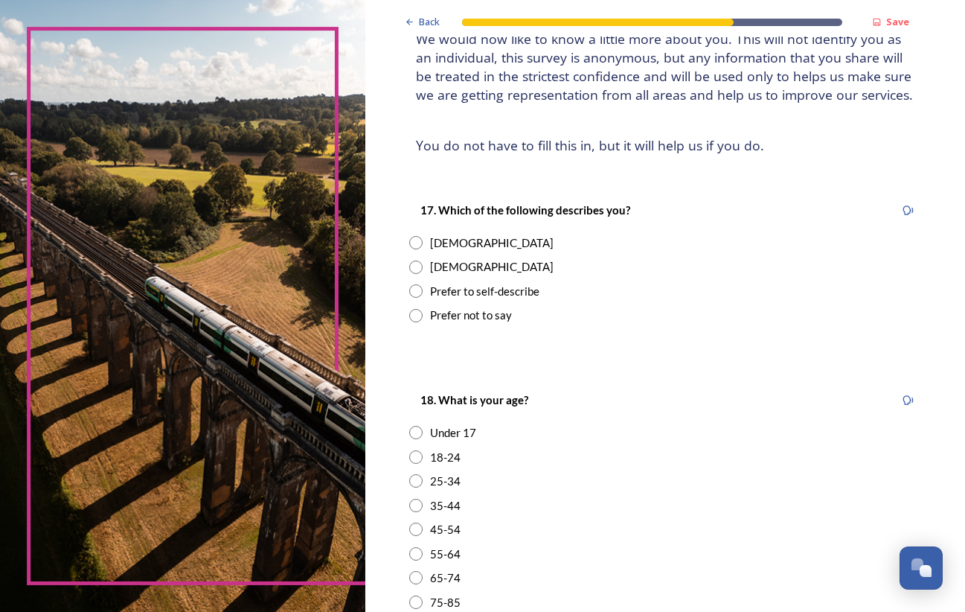
click at [416, 263] on input "radio" at bounding box center [415, 266] width 13 height 13
radio input "true"
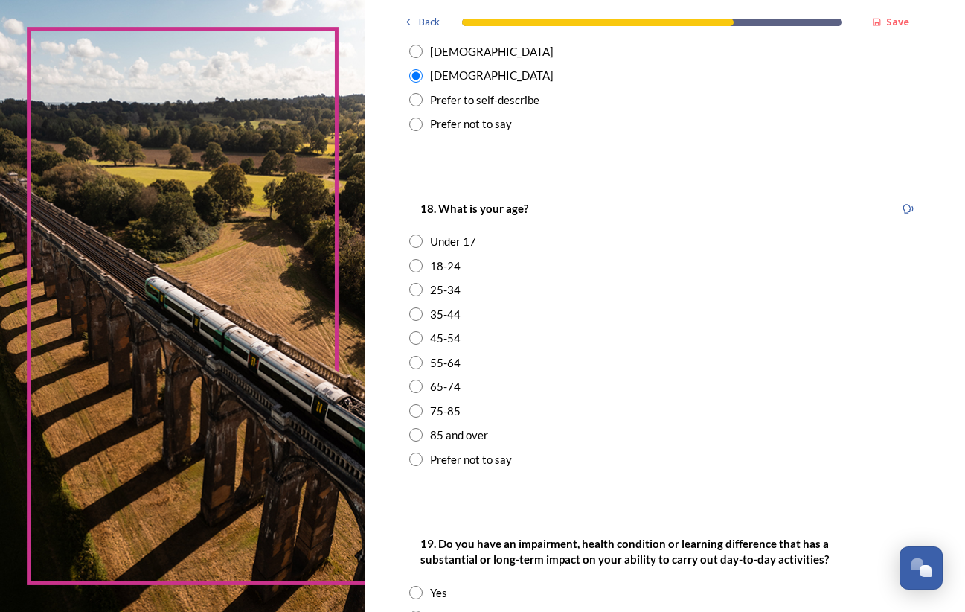
scroll to position [311, 0]
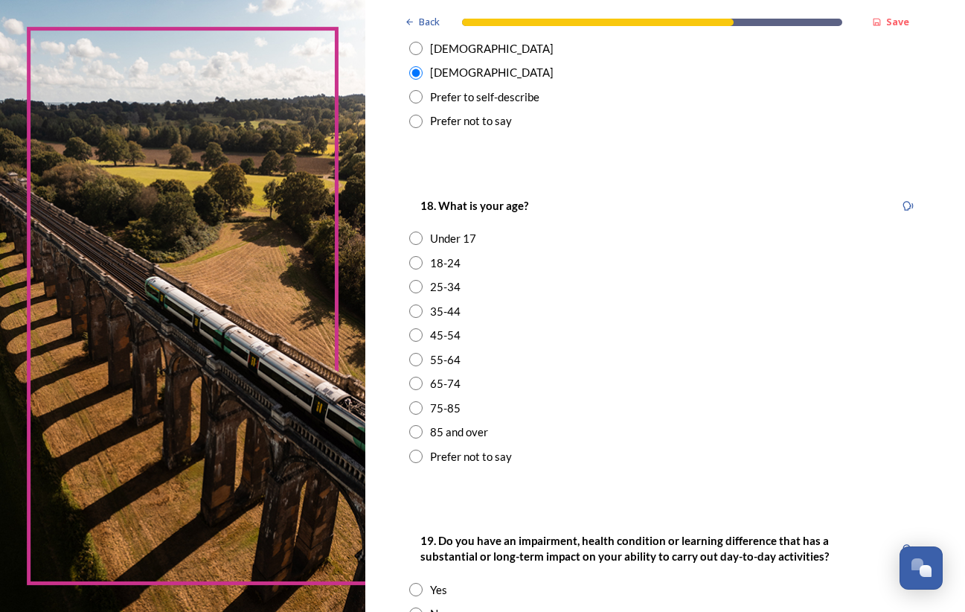
click at [416, 376] on input "radio" at bounding box center [415, 382] width 13 height 13
radio input "true"
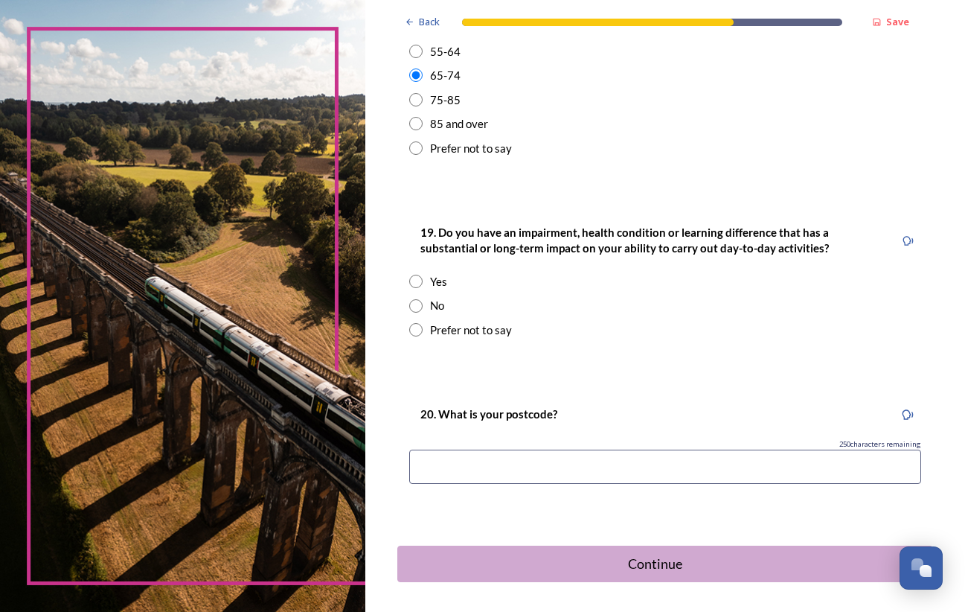
scroll to position [623, 0]
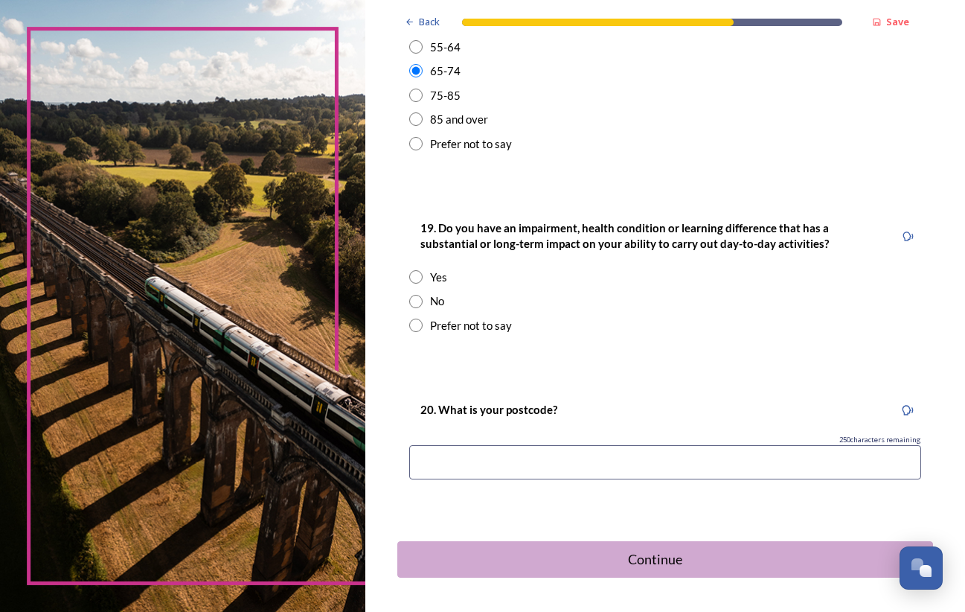
click at [416, 295] on input "radio" at bounding box center [415, 301] width 13 height 13
radio input "true"
click at [461, 449] on input at bounding box center [665, 462] width 512 height 34
type input "RH107HY"
click at [629, 549] on div "Continue" at bounding box center [655, 559] width 504 height 20
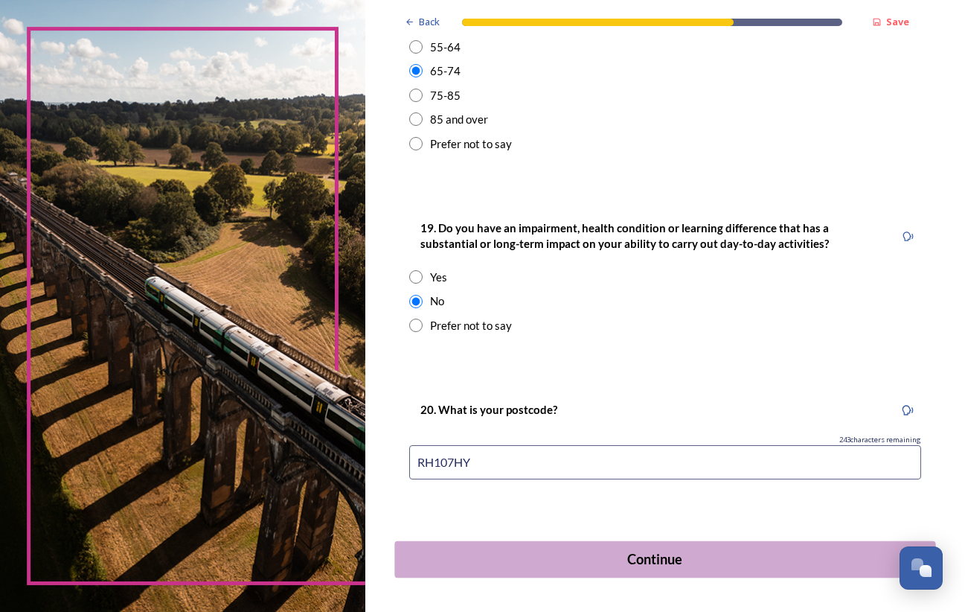
scroll to position [0, 0]
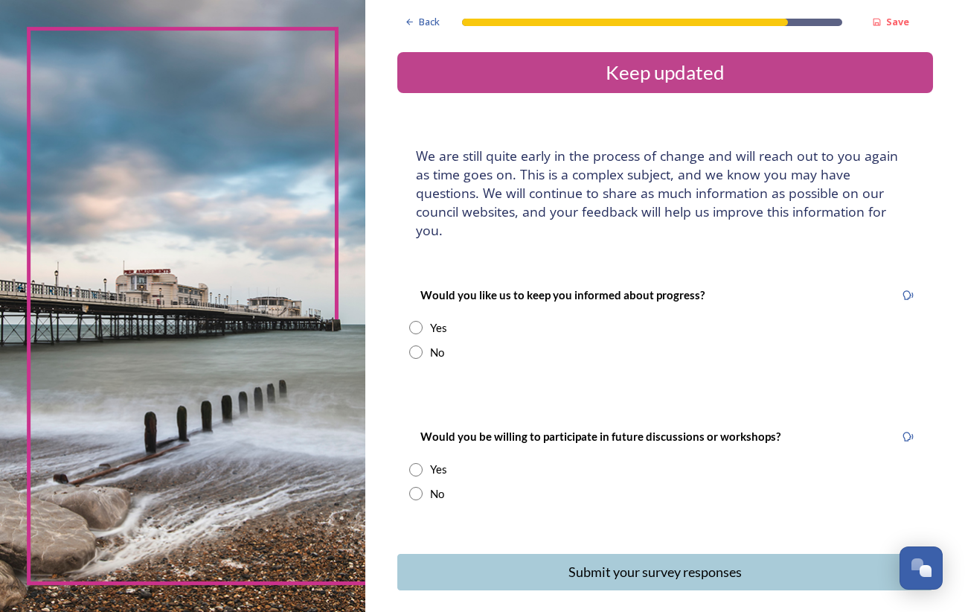
click at [419, 321] on input "radio" at bounding box center [415, 327] width 13 height 13
radio input "true"
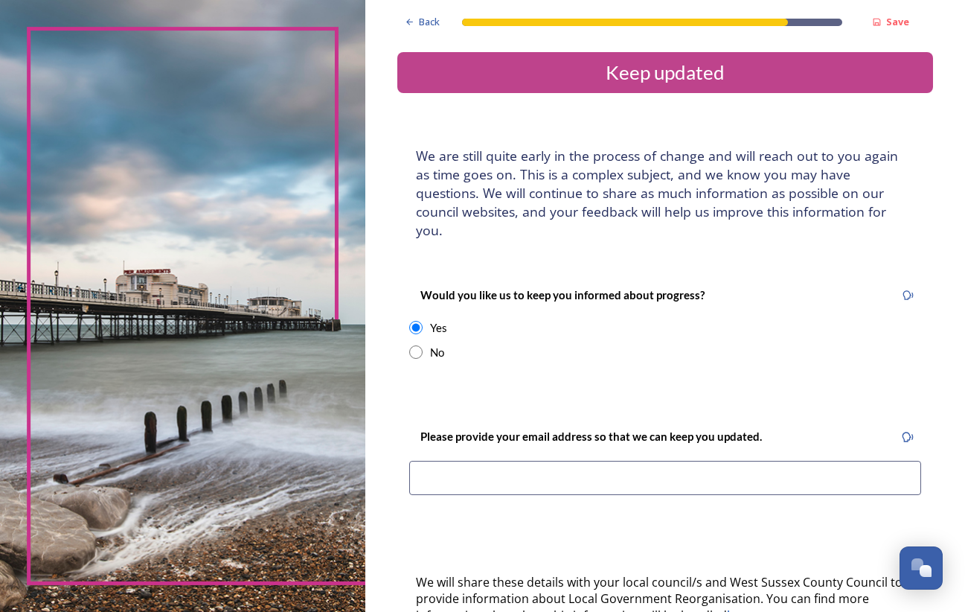
click at [434, 461] on input at bounding box center [665, 478] width 512 height 34
type input "iw"
type input "[EMAIL_ADDRESS][DOMAIN_NAME]"
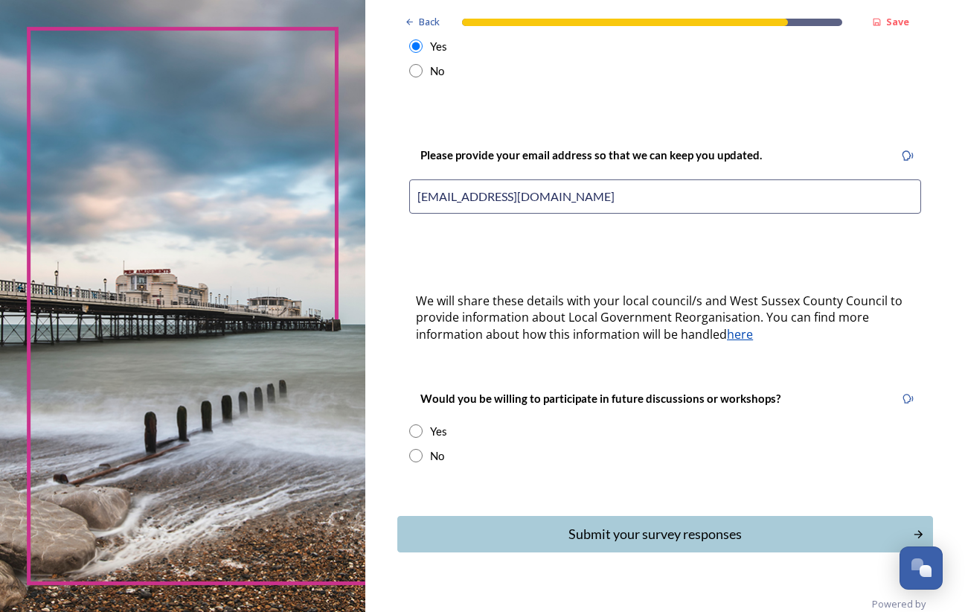
click at [424, 423] on div "Yes" at bounding box center [665, 431] width 512 height 17
radio input "true"
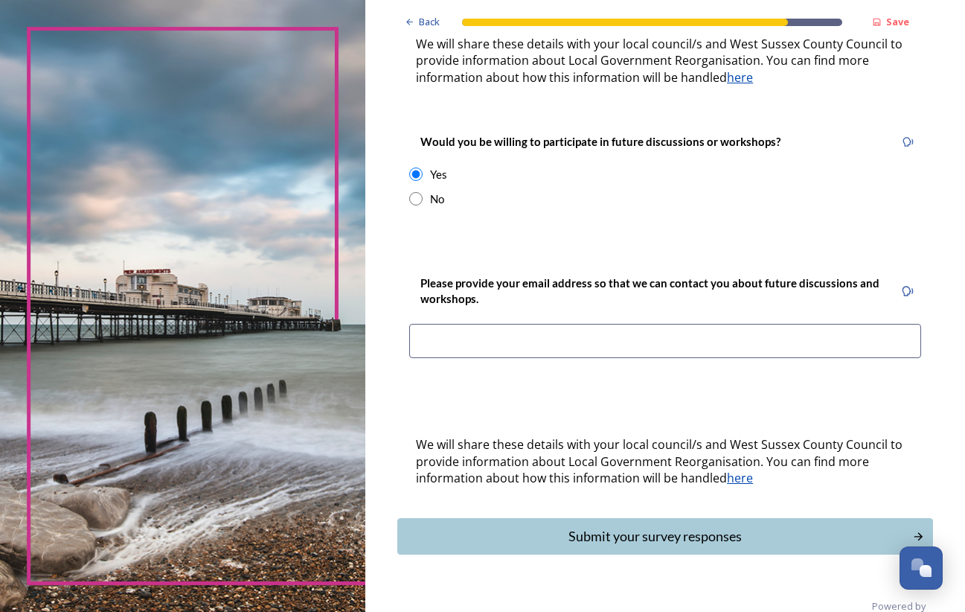
scroll to position [537, 0]
type input "iw"
type input "[EMAIL_ADDRESS][DOMAIN_NAME]"
click at [580, 527] on div "Submit your survey responses" at bounding box center [655, 537] width 504 height 20
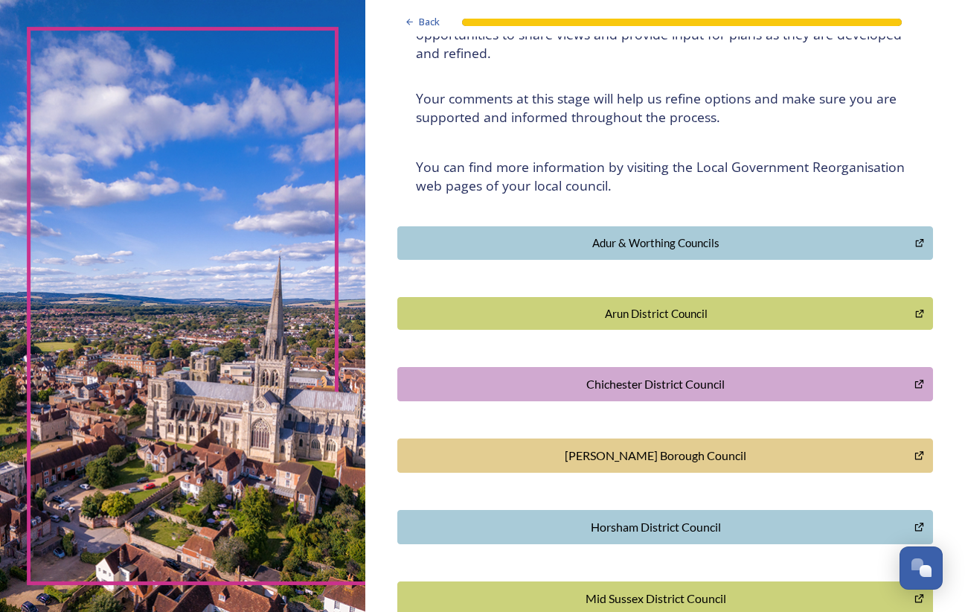
scroll to position [186, 0]
click at [589, 437] on button "[PERSON_NAME] Borough Council" at bounding box center [665, 454] width 536 height 34
